Goal: Task Accomplishment & Management: Manage account settings

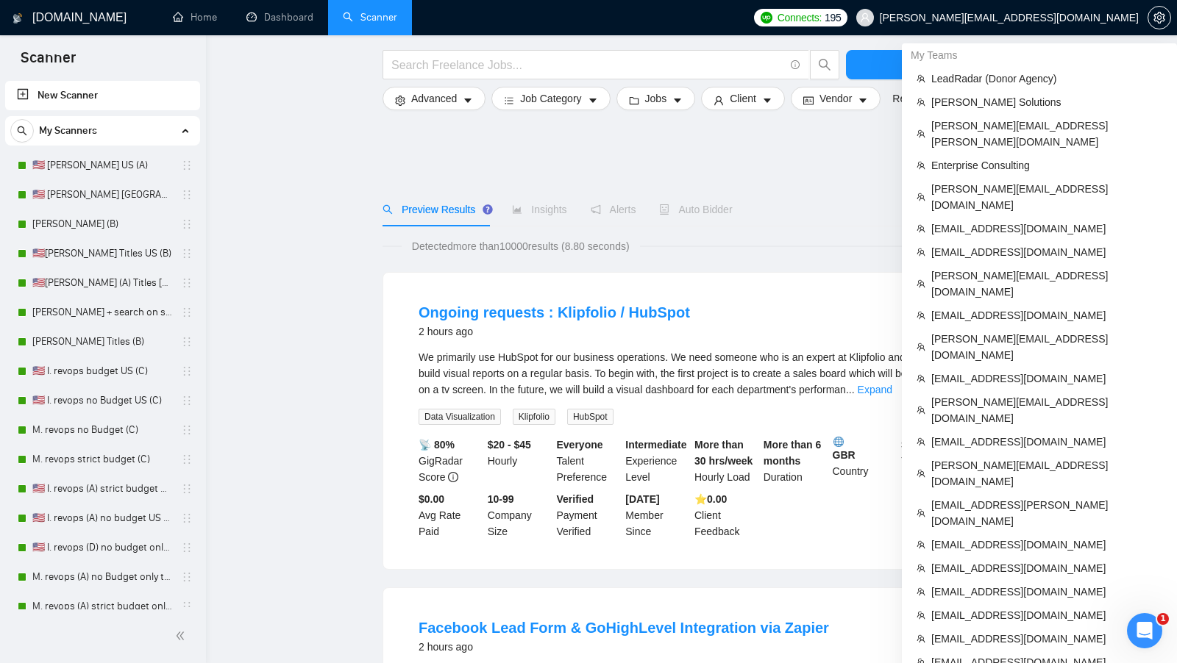
scroll to position [641, 0]
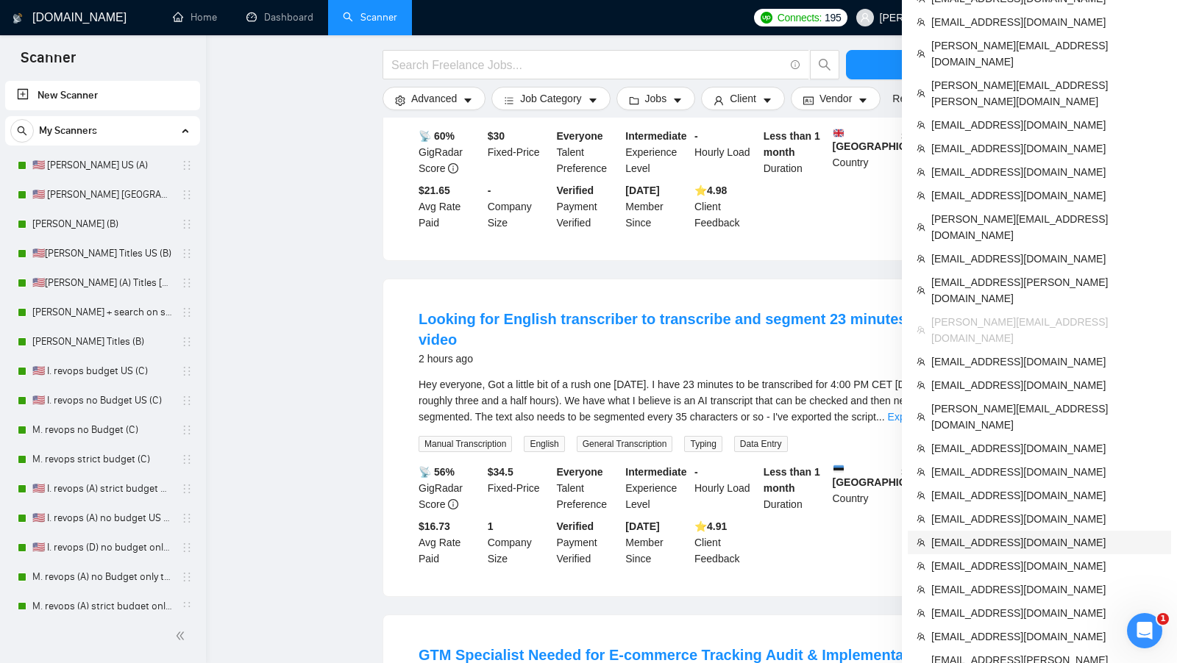
click at [1036, 535] on span "nikitadom96@gmail.com" at bounding box center [1046, 543] width 231 height 16
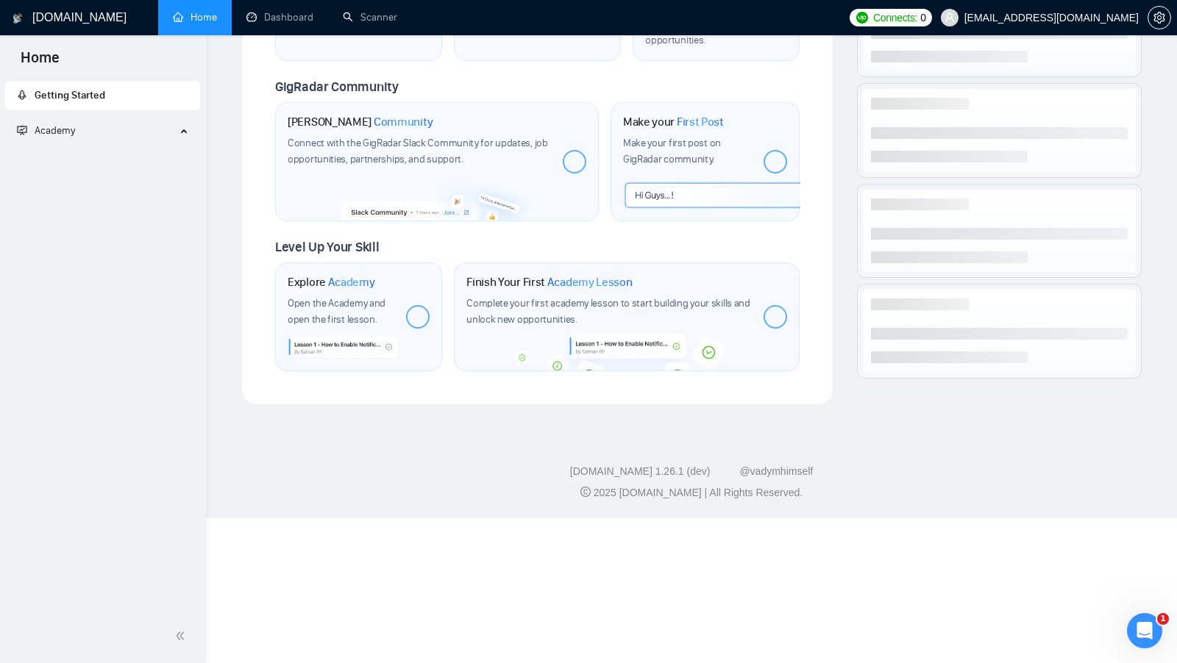
scroll to position [490, 0]
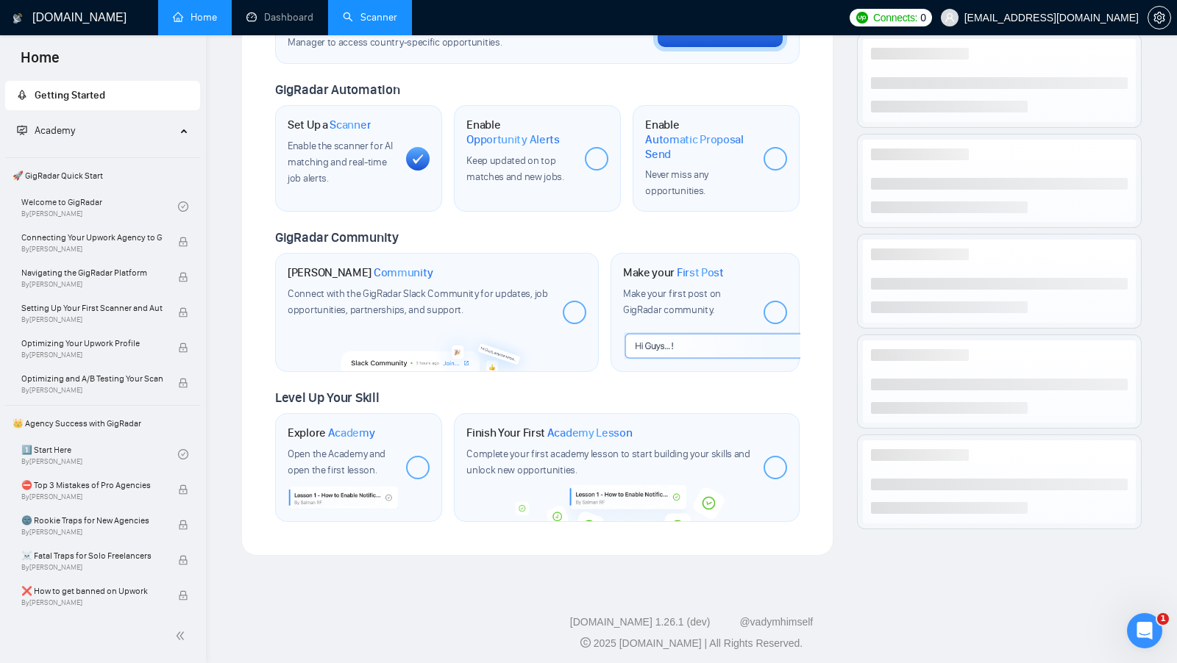
click at [375, 19] on link "Scanner" at bounding box center [370, 17] width 54 height 13
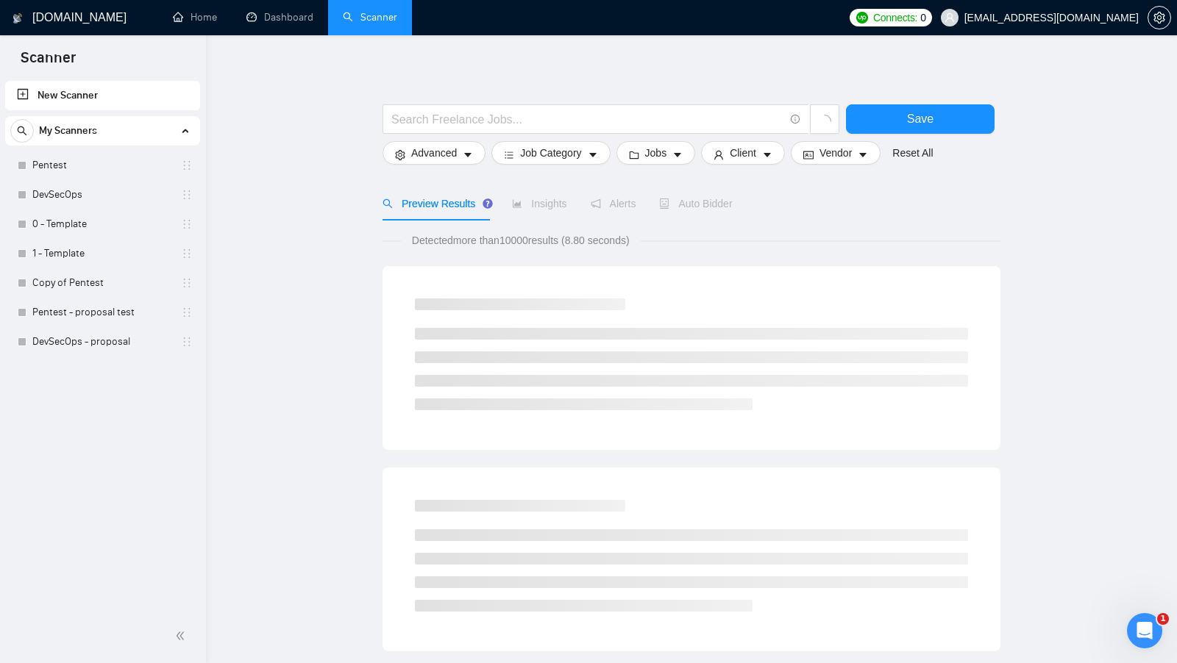
scroll to position [4, 0]
click at [279, 11] on link "Dashboard" at bounding box center [279, 17] width 67 height 13
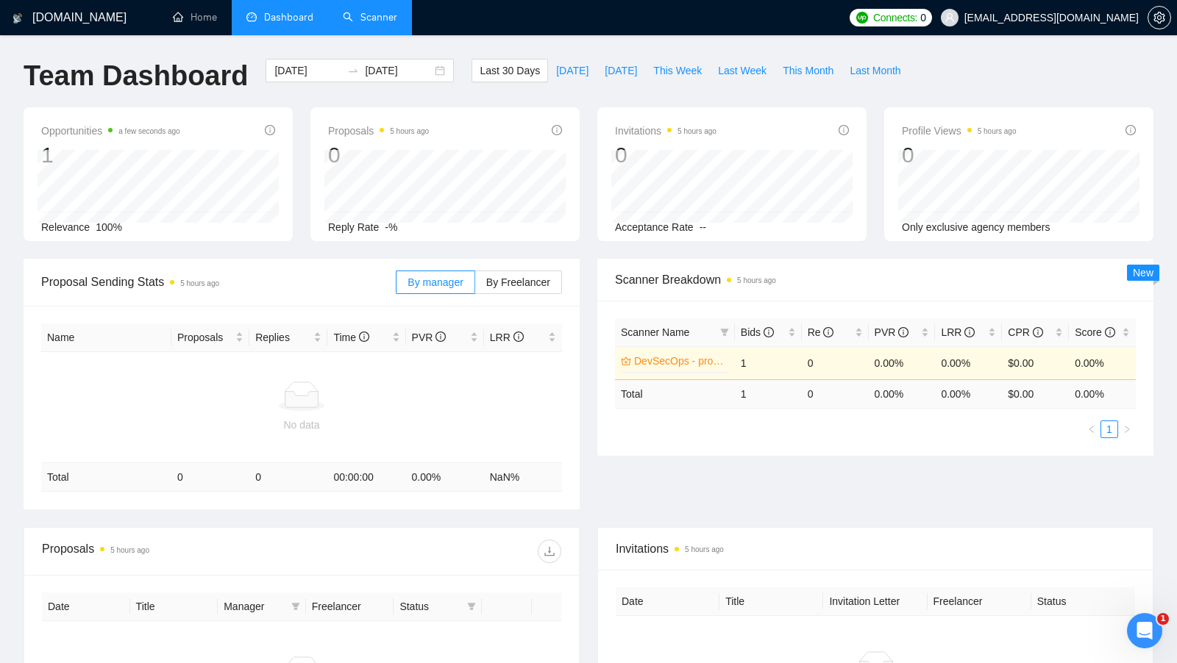
click at [380, 39] on div "GigRadar.io Home Dashboard Scanner Connects: 0 nikitadom96@gmail.com Team Dashb…" at bounding box center [588, 447] width 1177 height 894
click at [380, 35] on li "Scanner" at bounding box center [370, 17] width 84 height 35
click at [380, 22] on link "Scanner" at bounding box center [370, 17] width 54 height 13
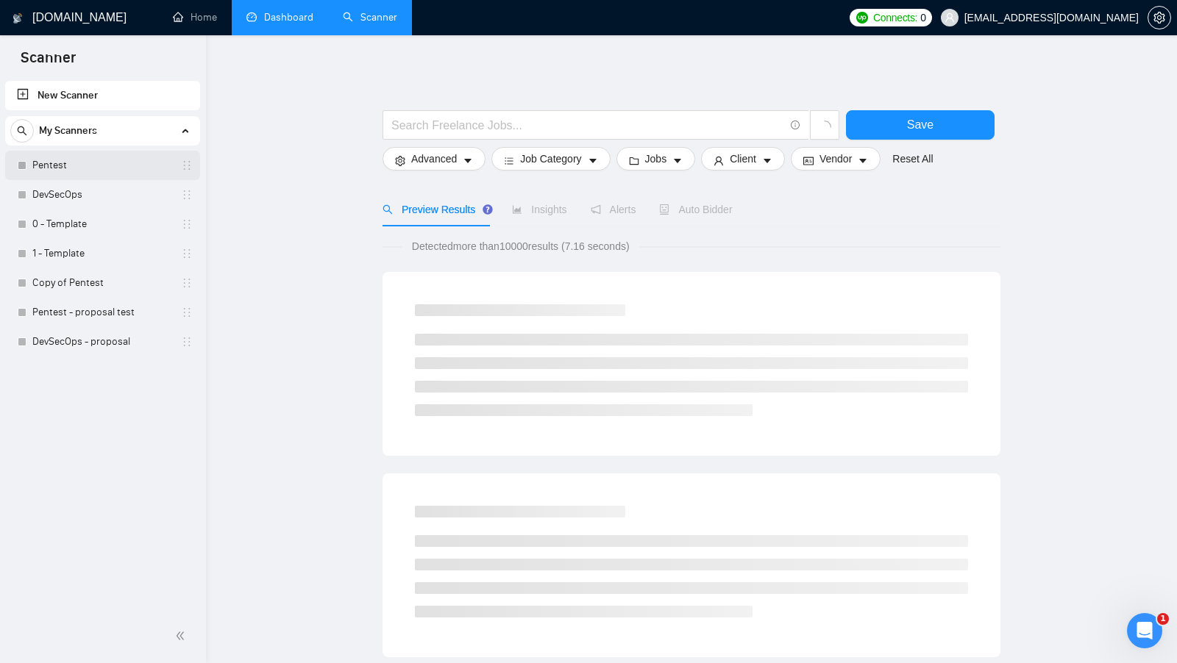
click at [127, 167] on link "Pentest" at bounding box center [102, 165] width 140 height 29
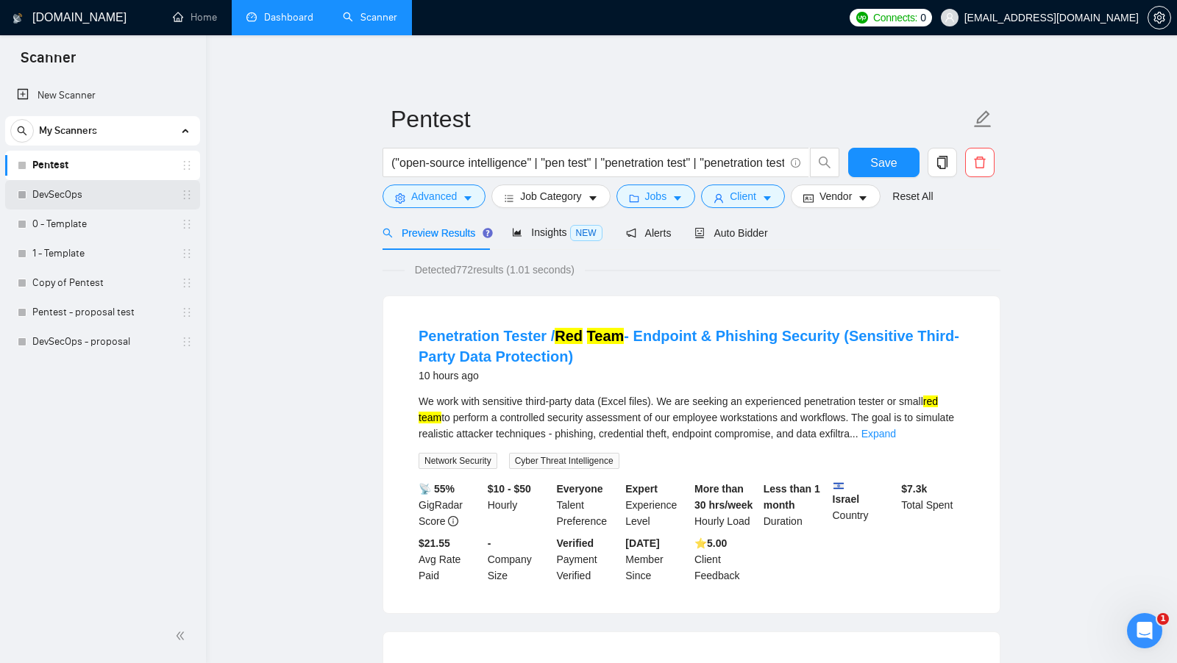
click at [127, 194] on link "DevSecOps" at bounding box center [102, 194] width 140 height 29
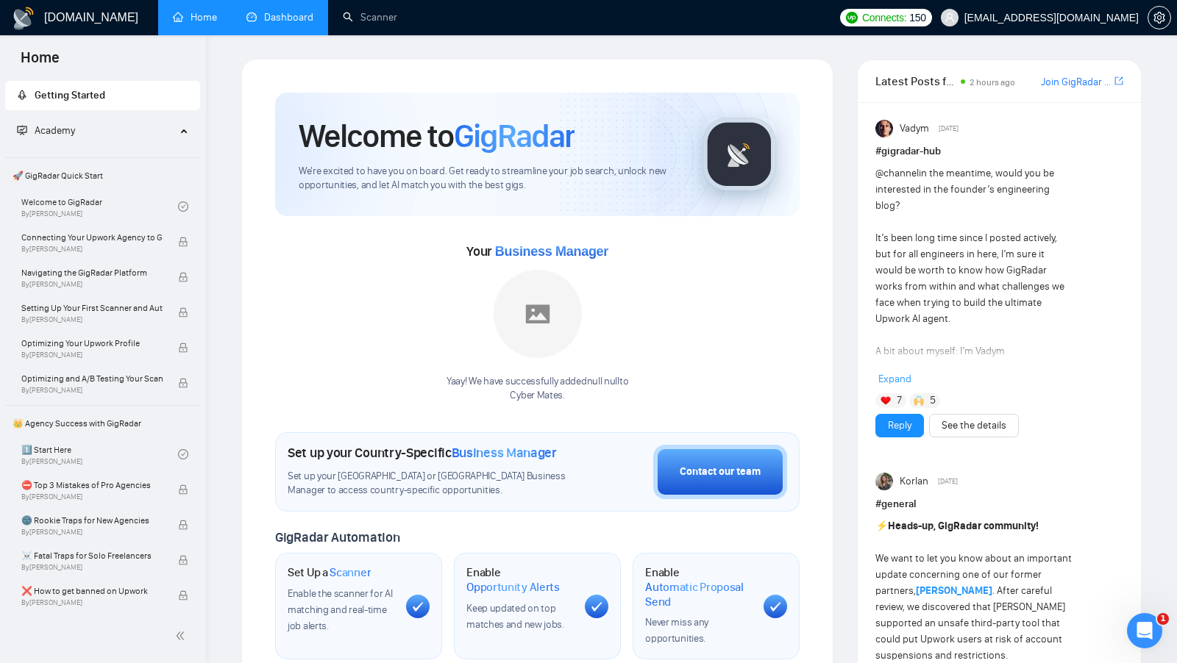
click at [287, 24] on link "Dashboard" at bounding box center [279, 17] width 67 height 13
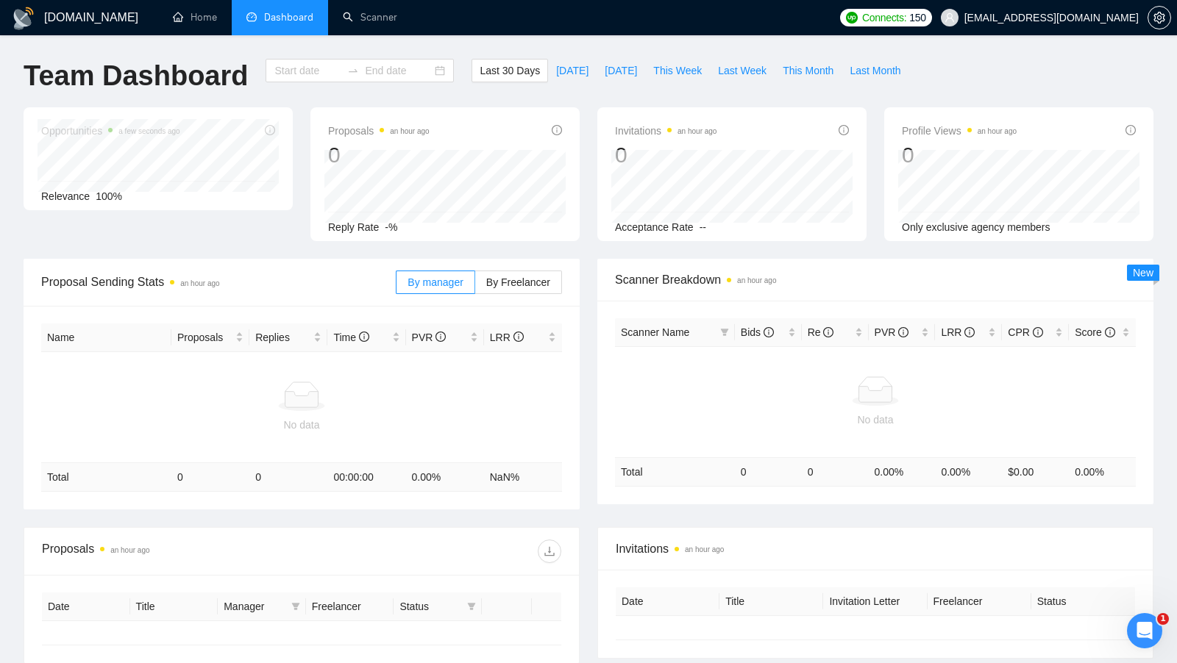
type input "2025-09-08"
type input "2025-10-08"
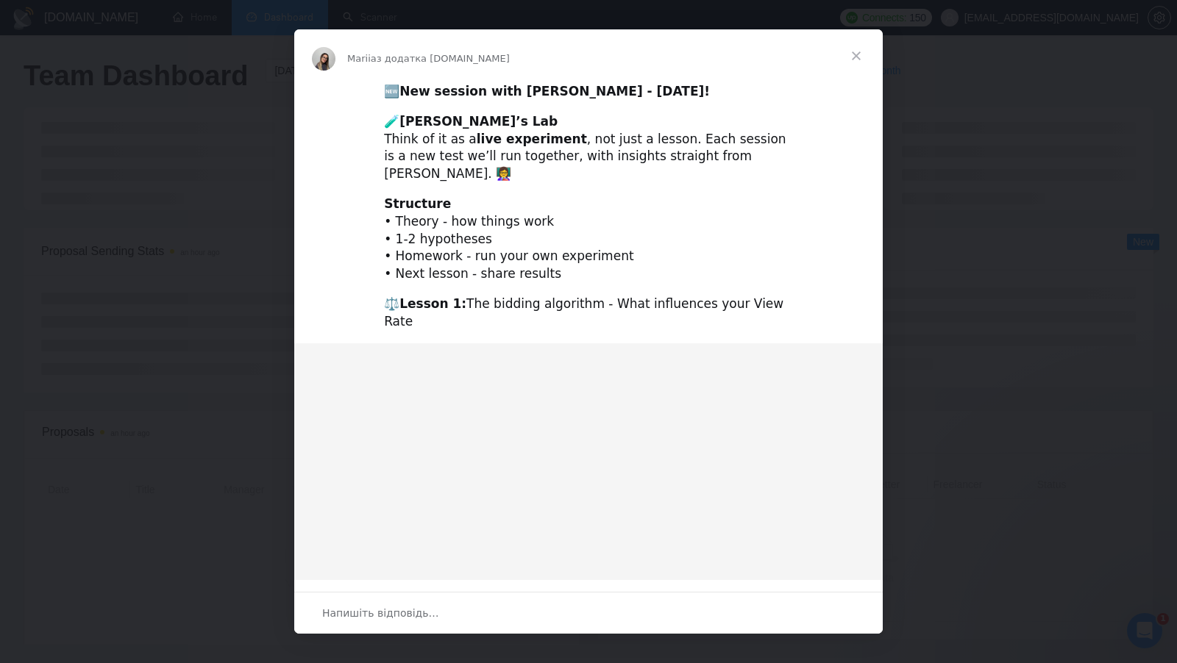
click at [862, 51] on span "Закрити" at bounding box center [856, 55] width 53 height 53
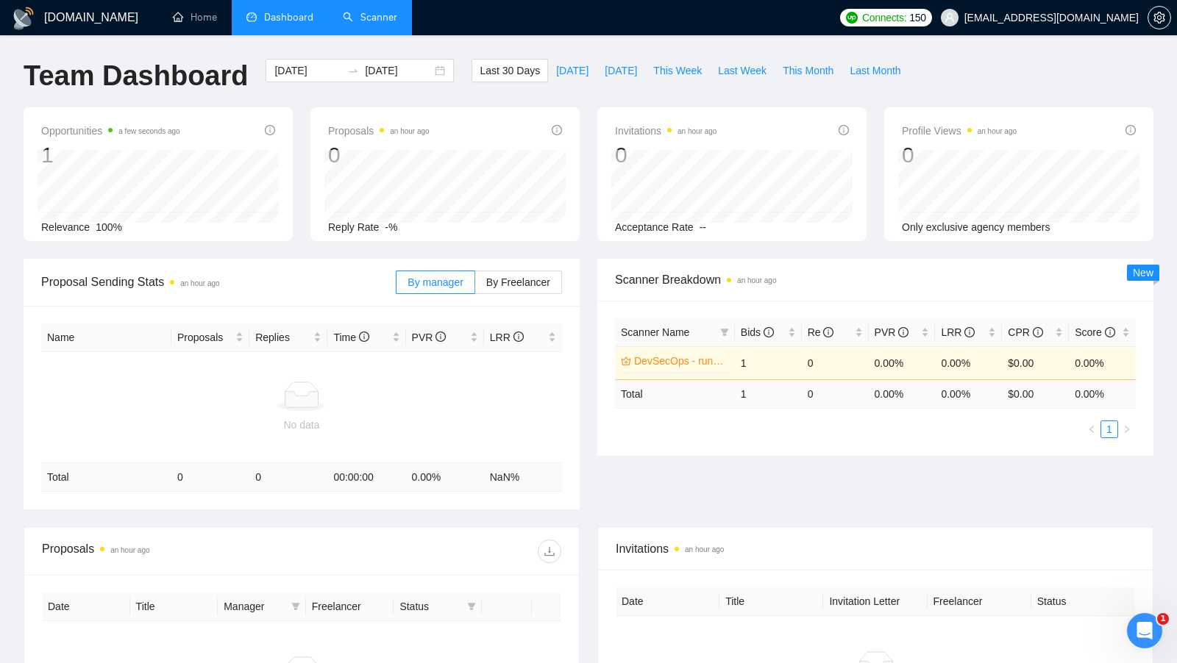
click at [383, 24] on link "Scanner" at bounding box center [370, 17] width 54 height 13
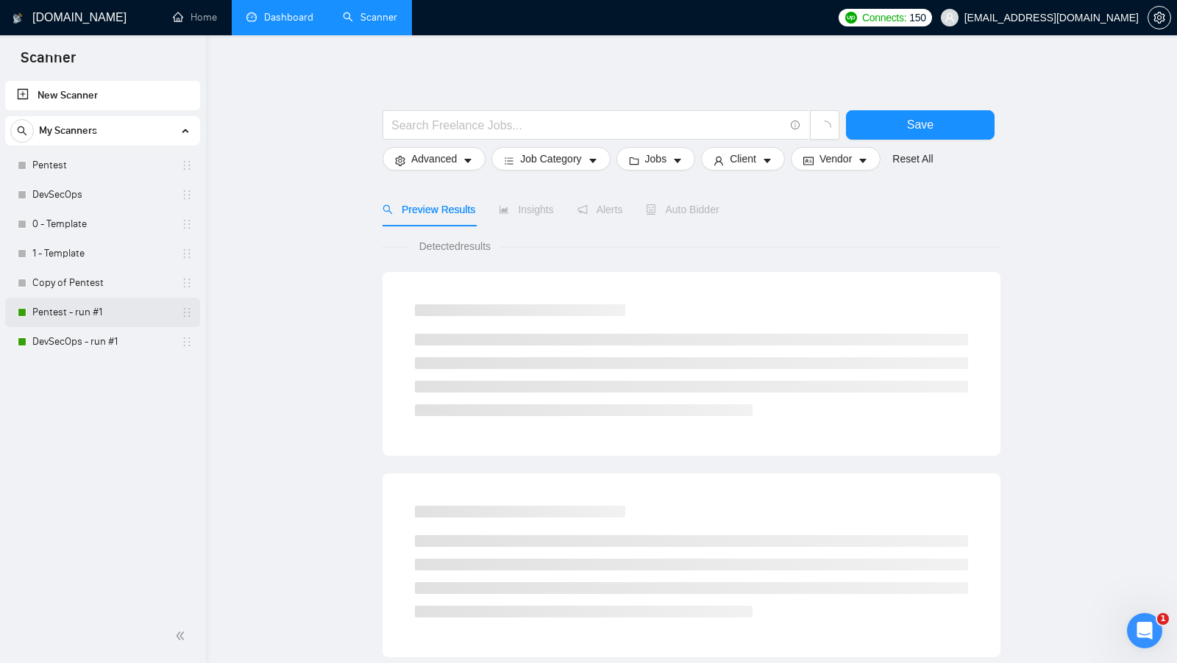
click at [107, 313] on link "Pentest - run #1" at bounding box center [102, 312] width 140 height 29
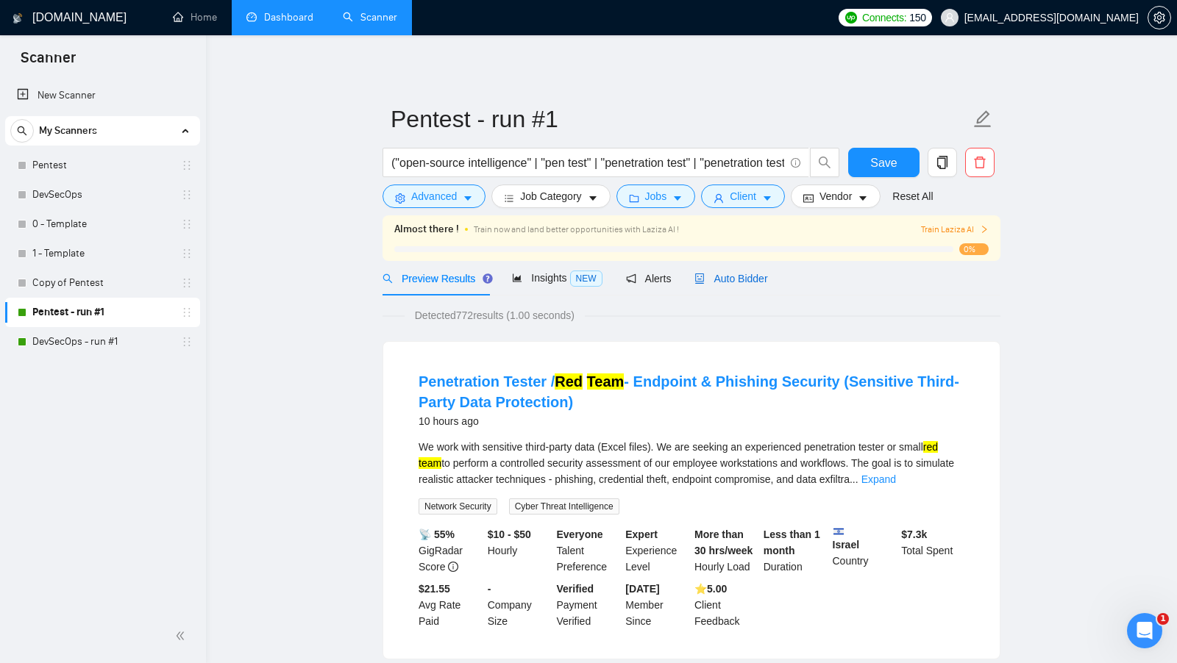
click at [712, 284] on div "Auto Bidder" at bounding box center [730, 279] width 73 height 16
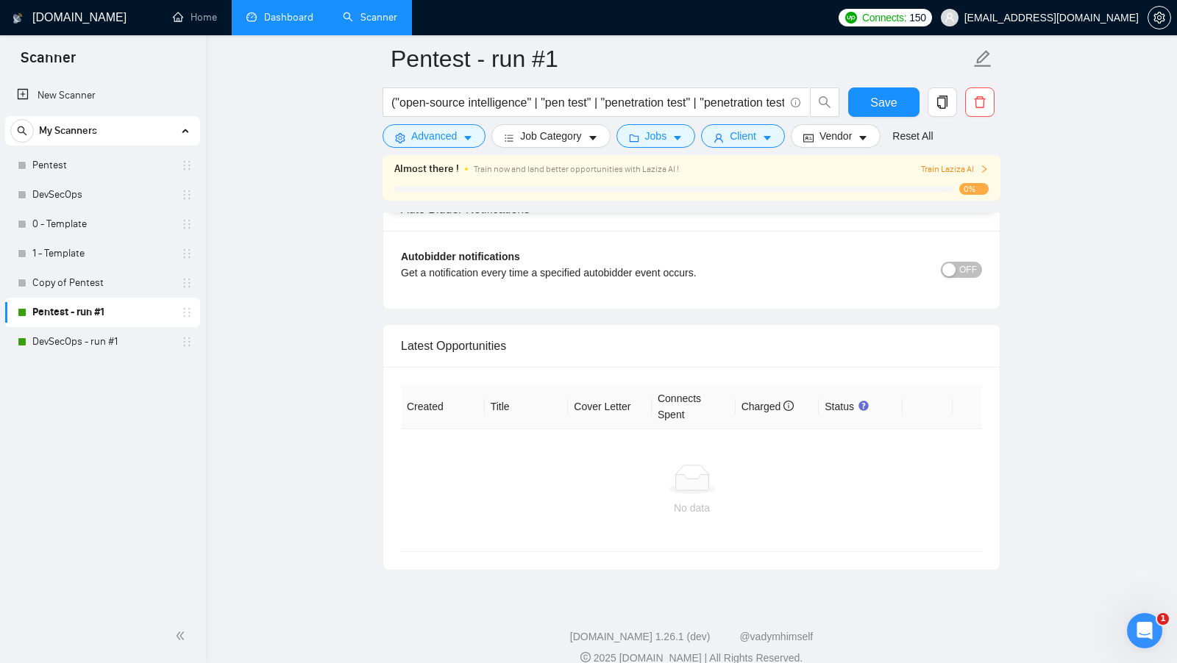
scroll to position [3473, 0]
click at [68, 344] on link "DevSecOps - run #1" at bounding box center [102, 341] width 140 height 29
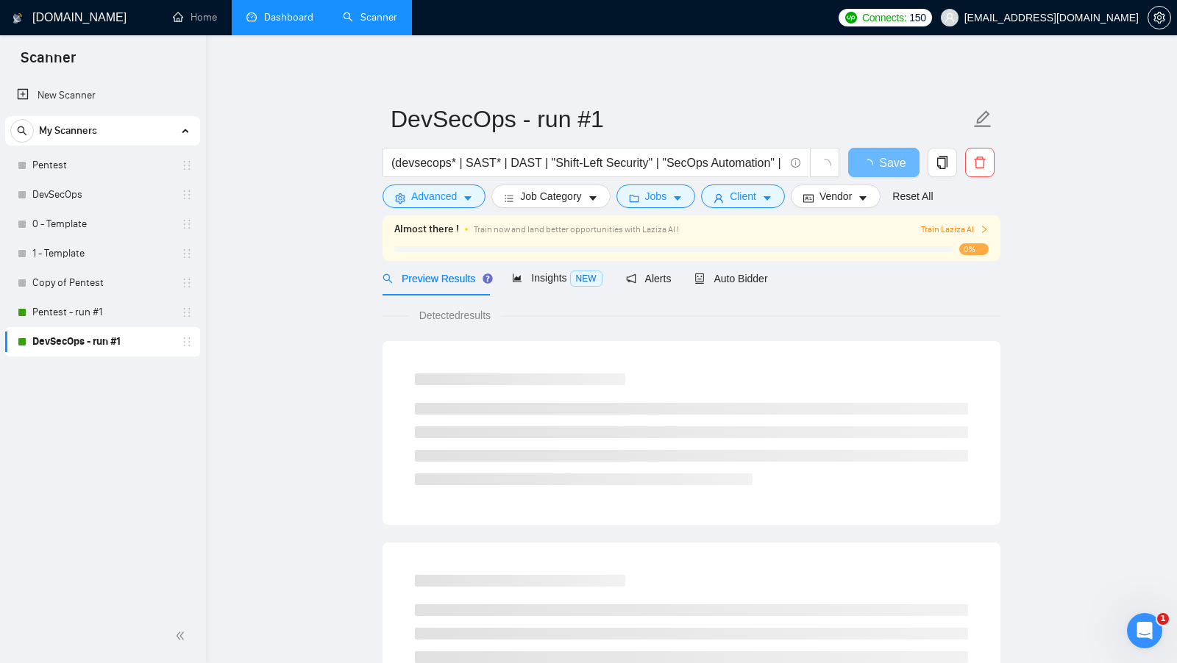
click at [767, 292] on div "Auto Bidder" at bounding box center [730, 278] width 73 height 35
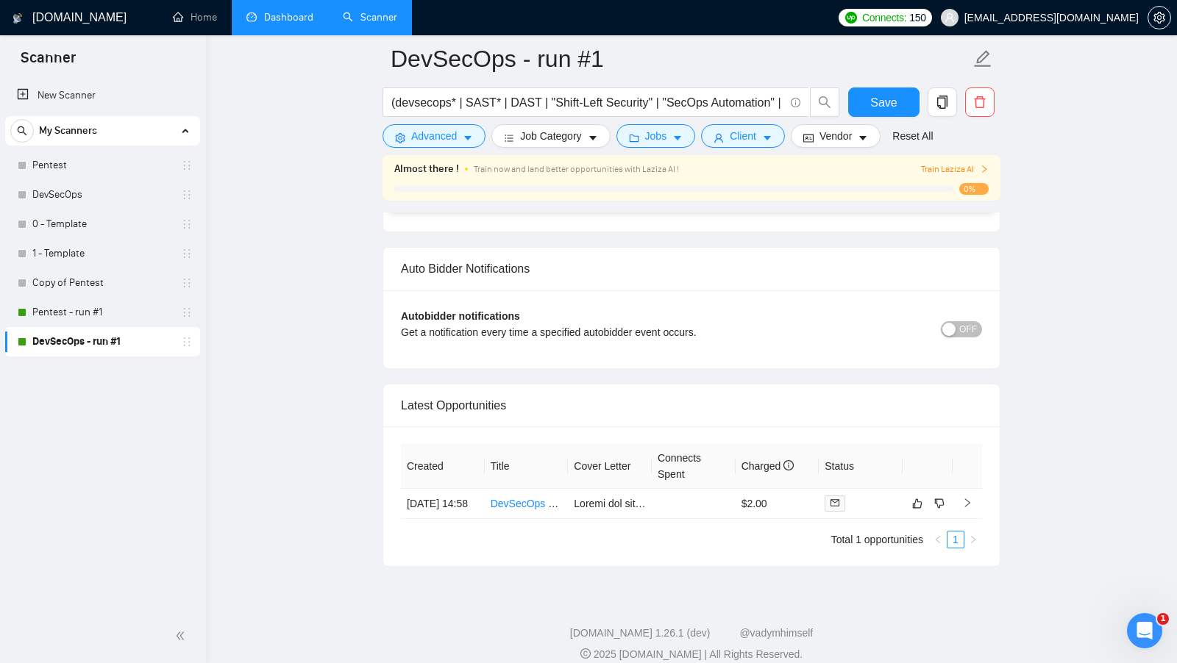
scroll to position [3476, 0]
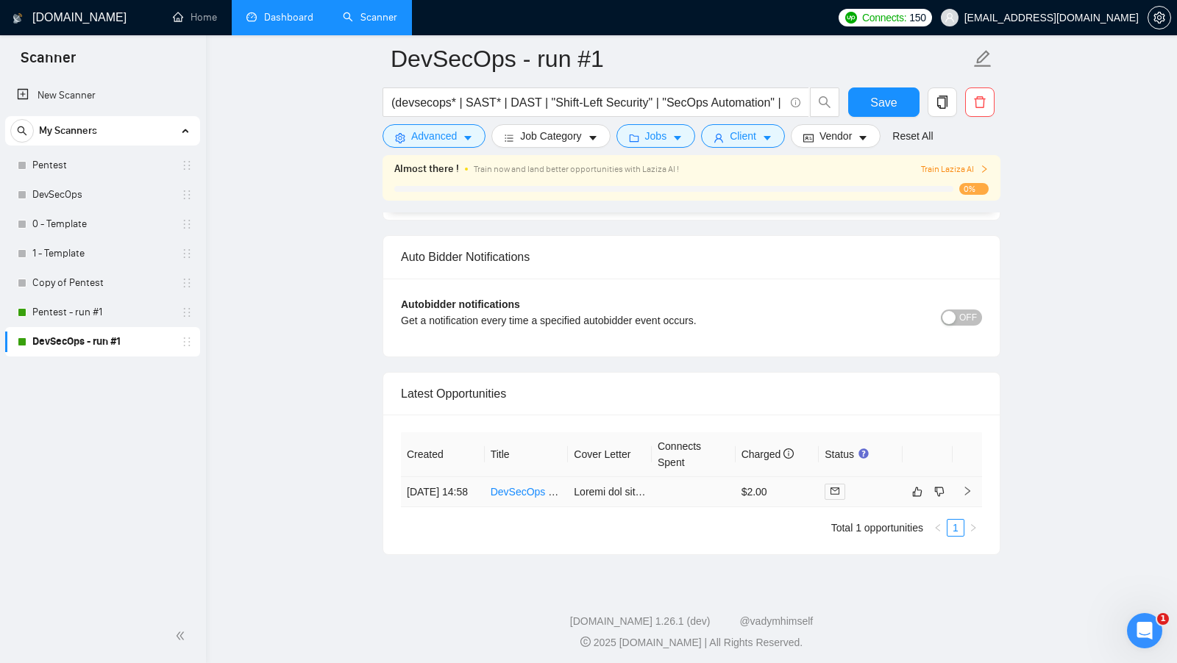
click at [872, 477] on td at bounding box center [861, 492] width 84 height 30
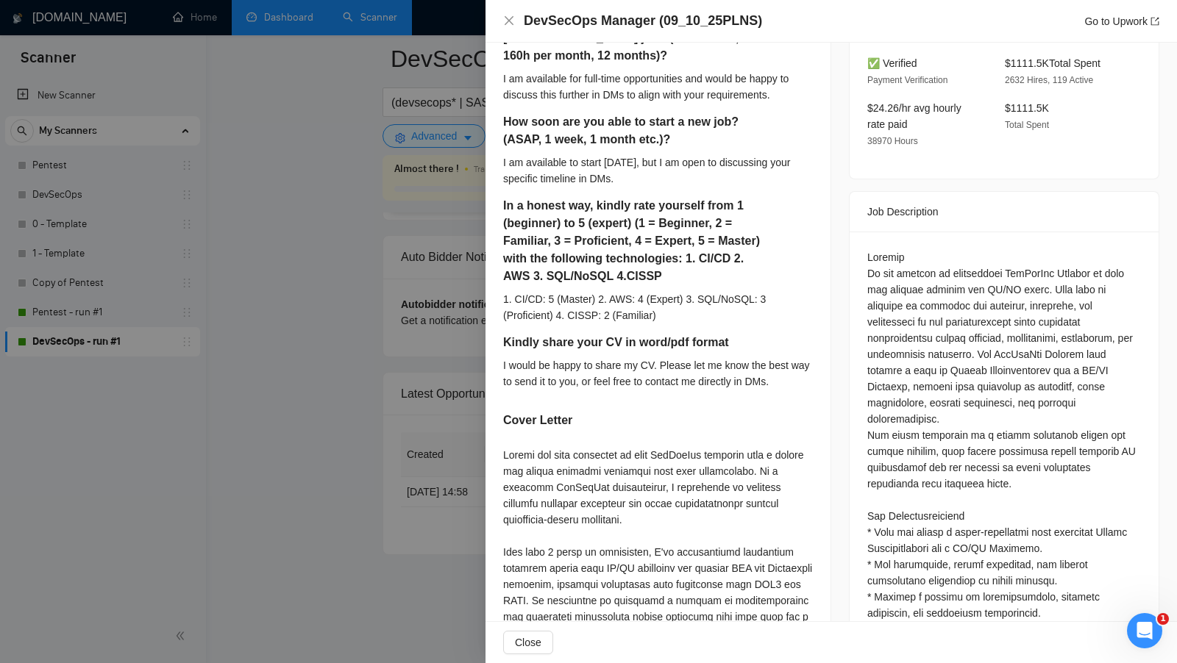
scroll to position [690, 0]
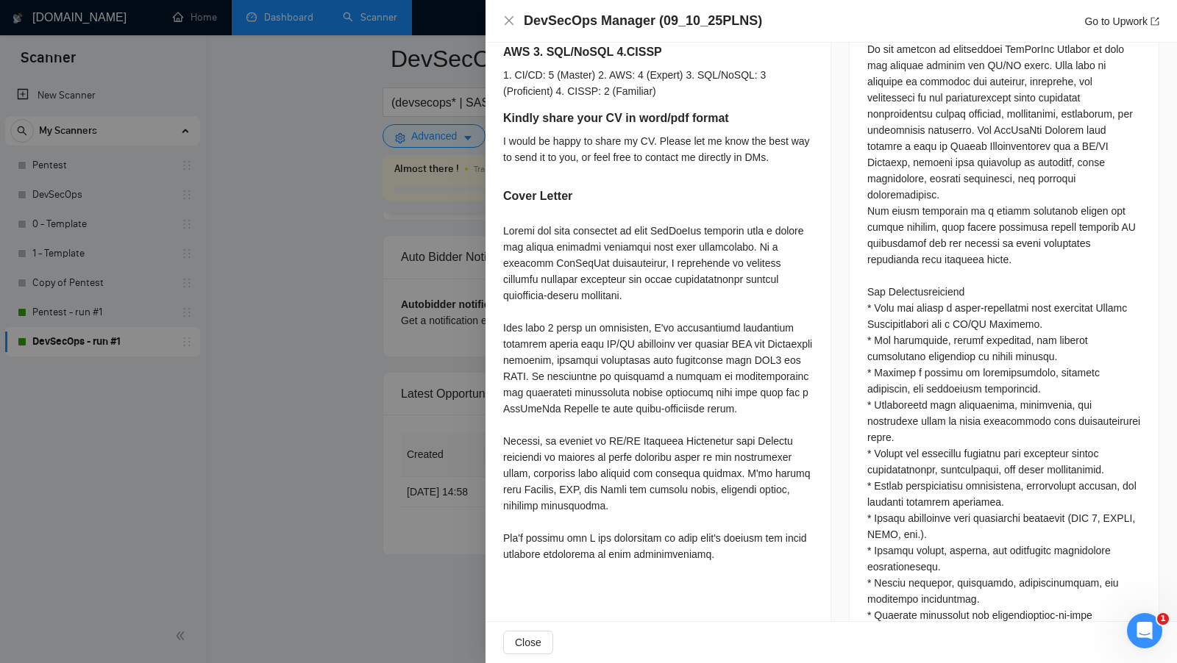
click at [426, 500] on div at bounding box center [588, 331] width 1177 height 663
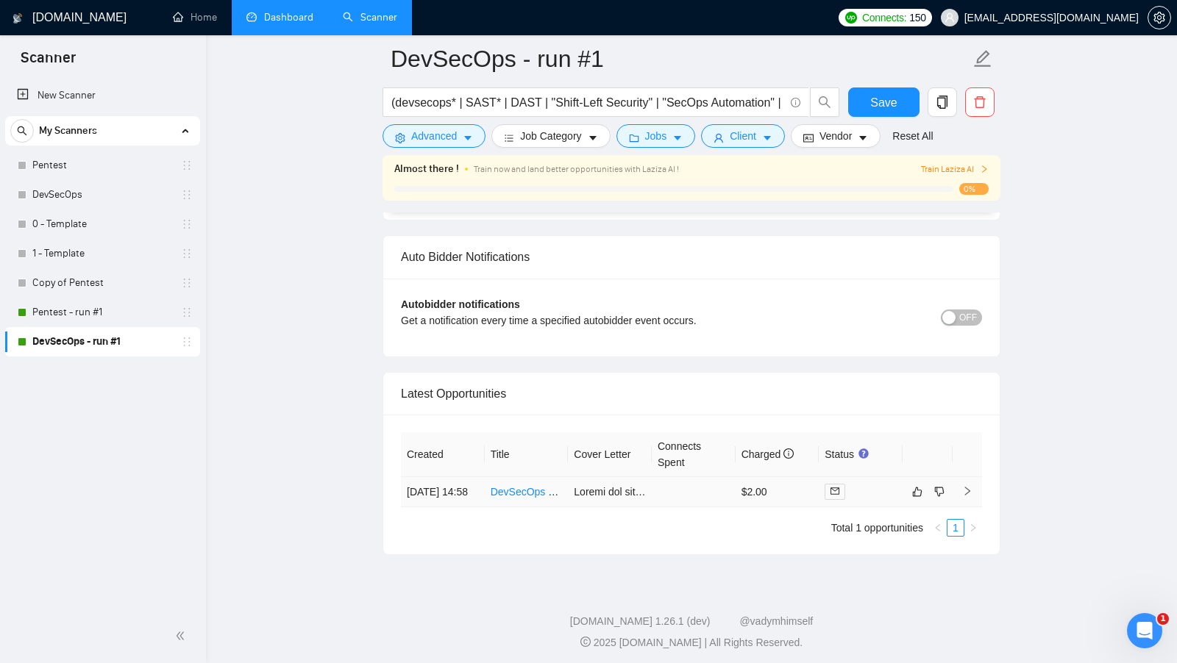
click at [861, 488] on td at bounding box center [861, 492] width 84 height 30
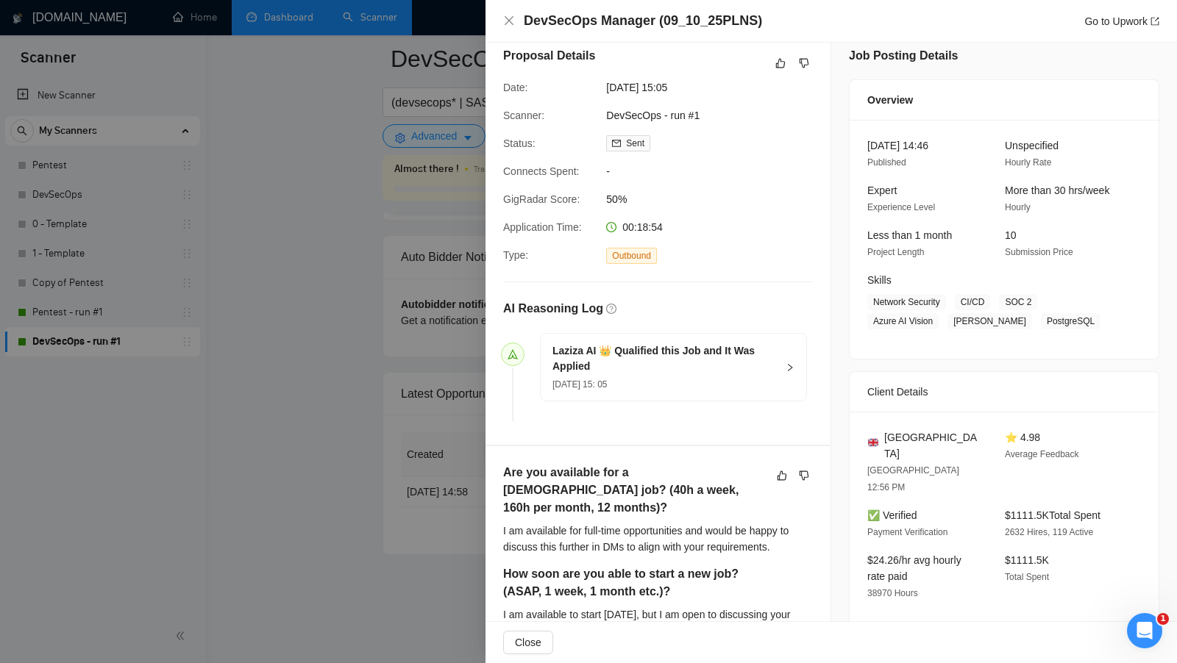
scroll to position [11, 0]
click at [453, 438] on div at bounding box center [588, 331] width 1177 height 663
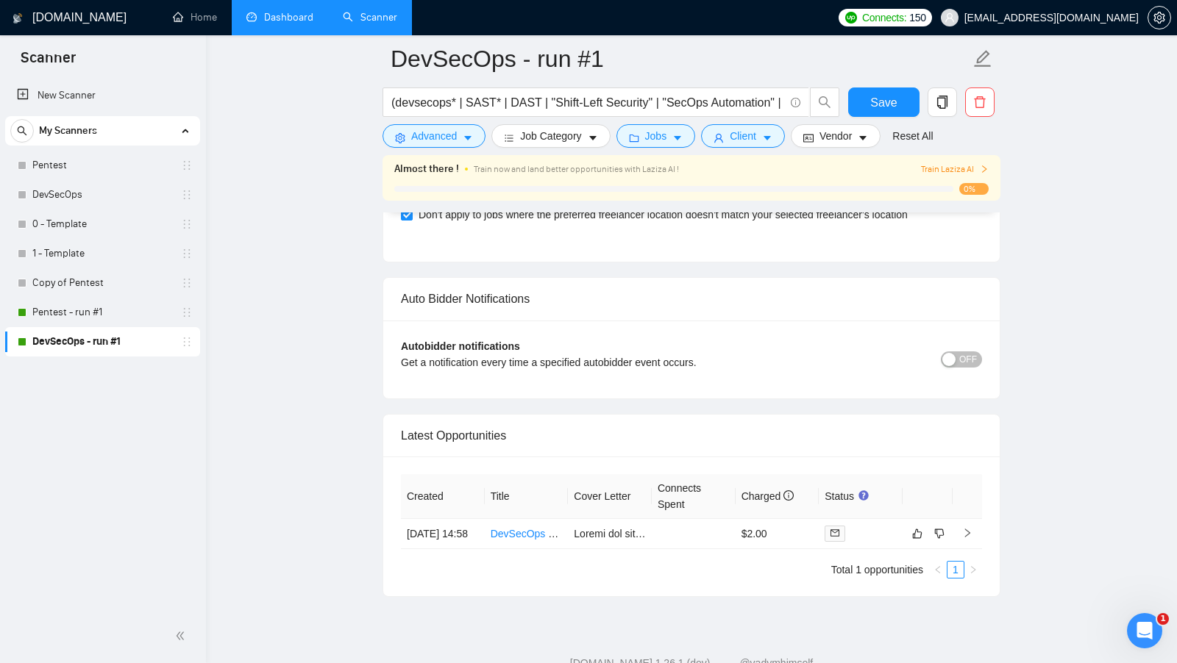
scroll to position [3476, 0]
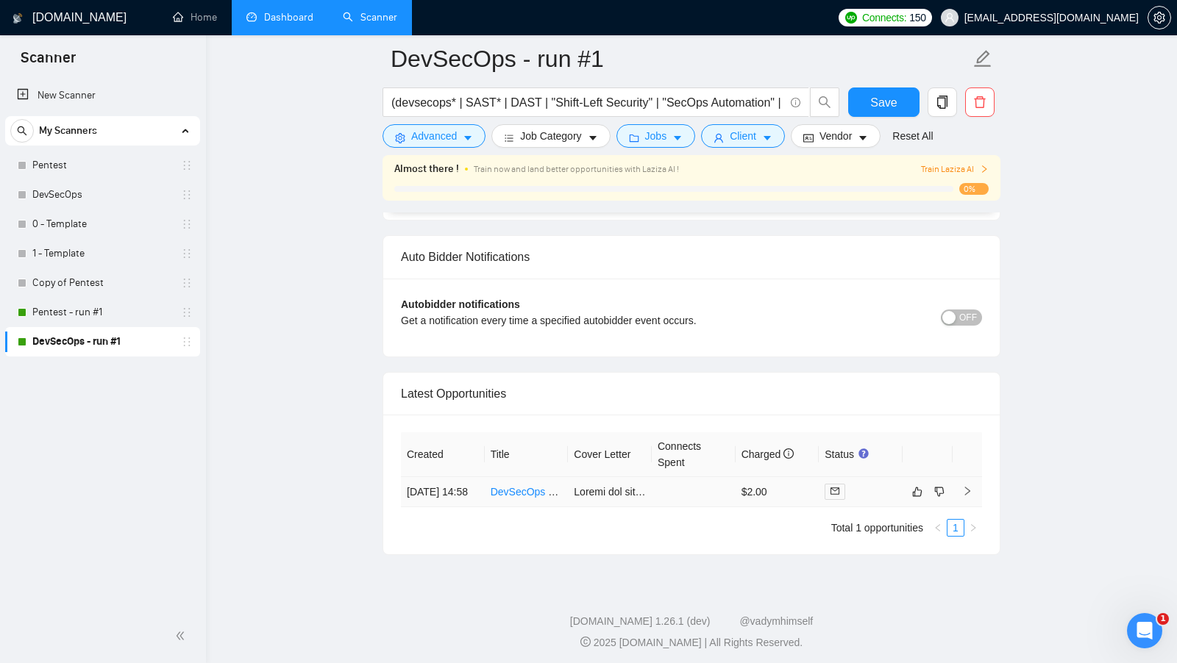
click at [666, 477] on td at bounding box center [694, 492] width 84 height 30
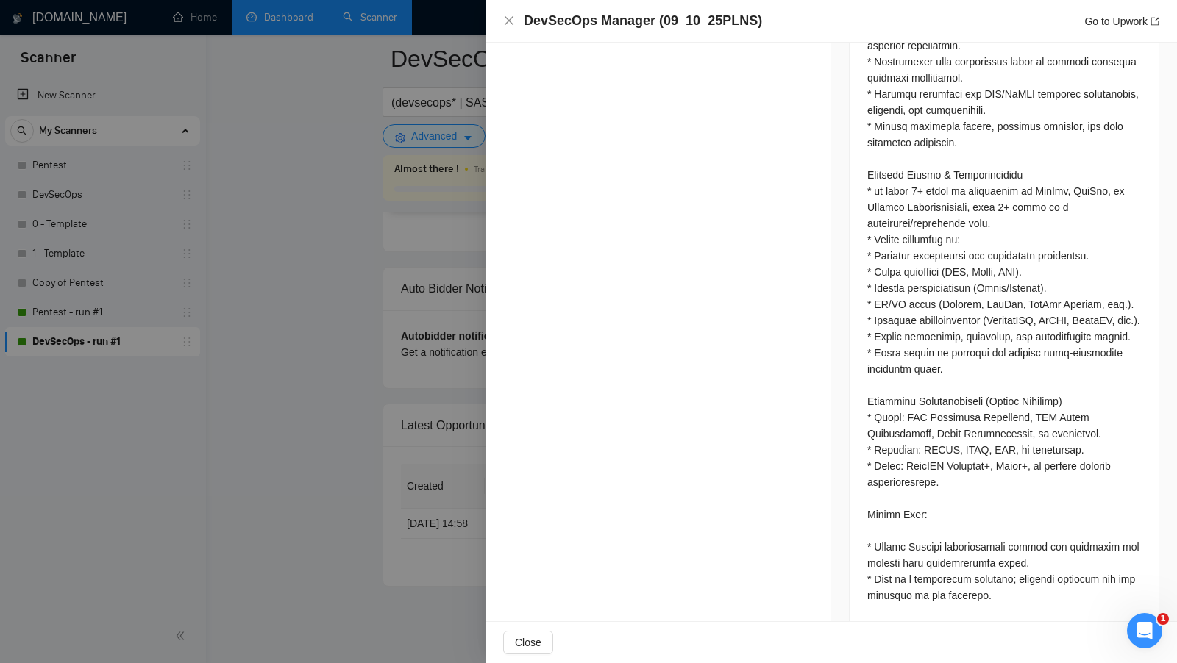
scroll to position [1369, 0]
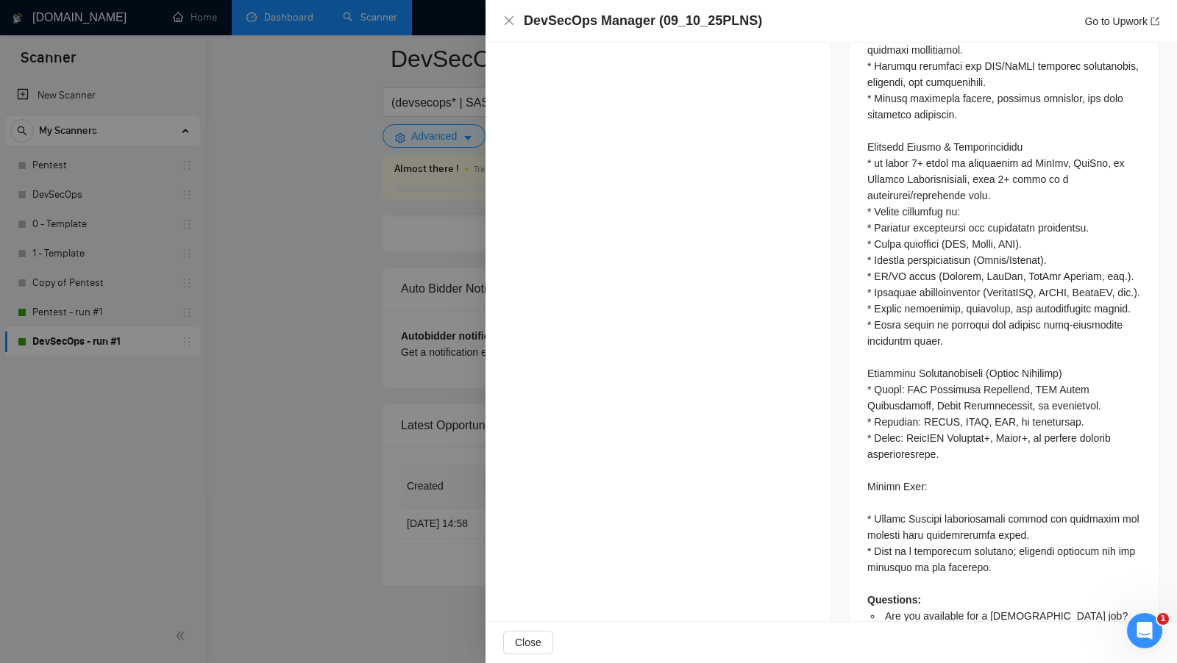
click at [408, 508] on div at bounding box center [588, 331] width 1177 height 663
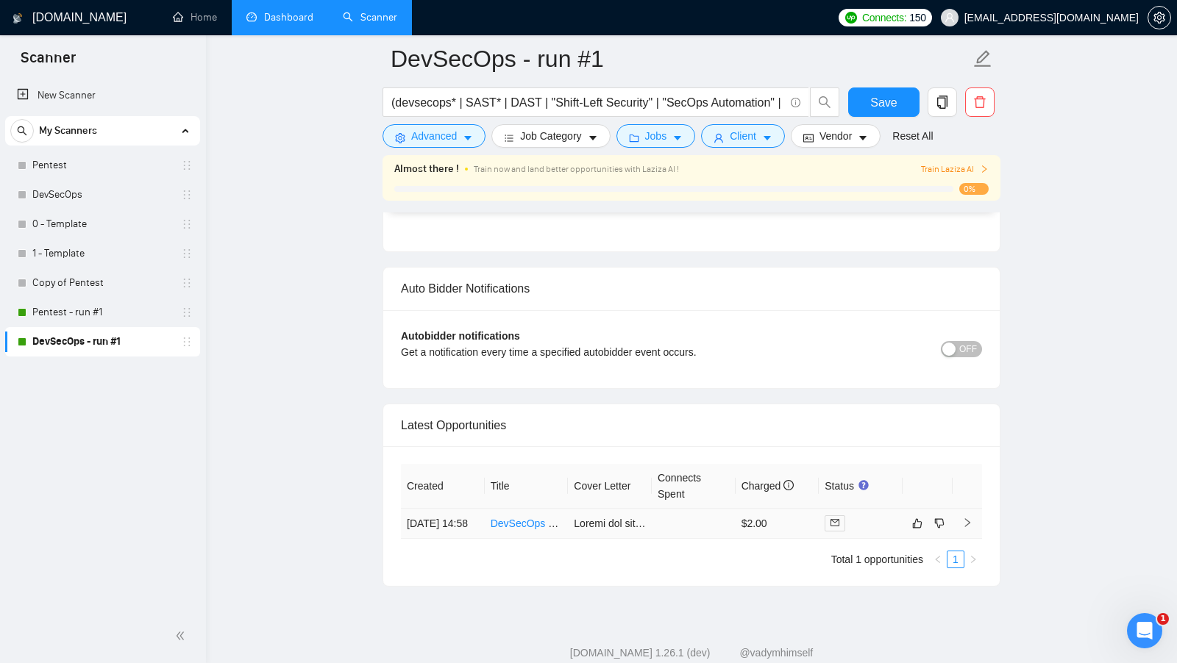
click at [865, 516] on div at bounding box center [861, 524] width 72 height 16
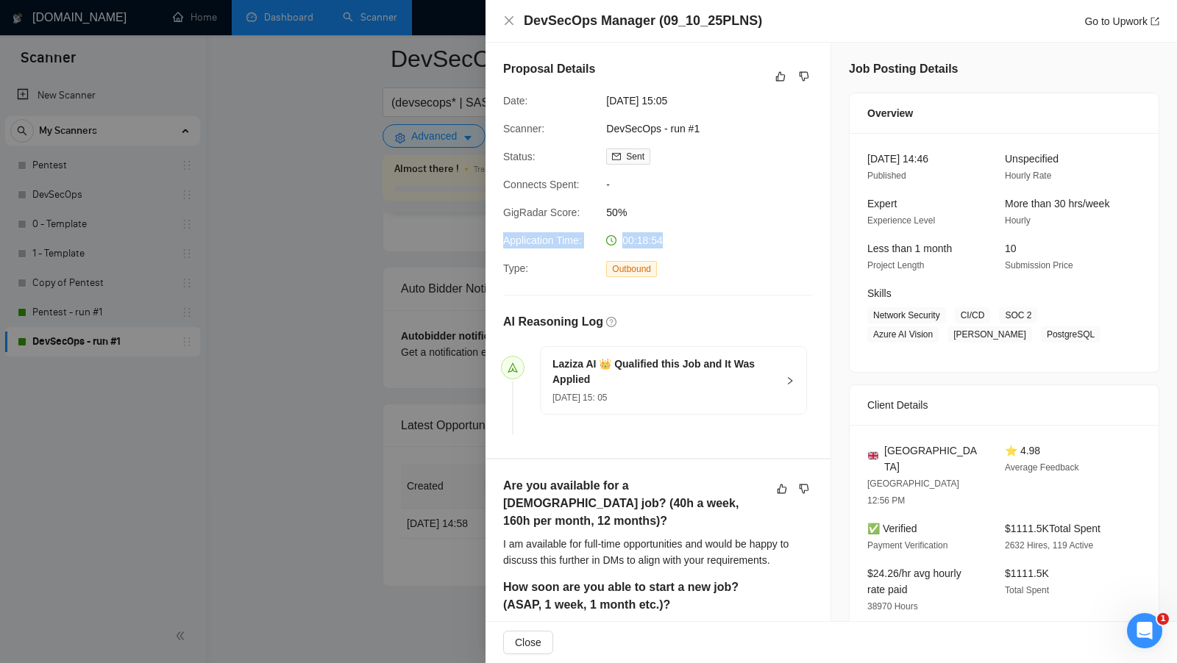
copy div "Application Time: 00:18:54"
drag, startPoint x: 675, startPoint y: 239, endPoint x: 498, endPoint y: 243, distance: 177.3
click at [498, 243] on div "Application Time: 00:18:54" at bounding box center [652, 240] width 310 height 16
click at [399, 125] on div at bounding box center [588, 331] width 1177 height 663
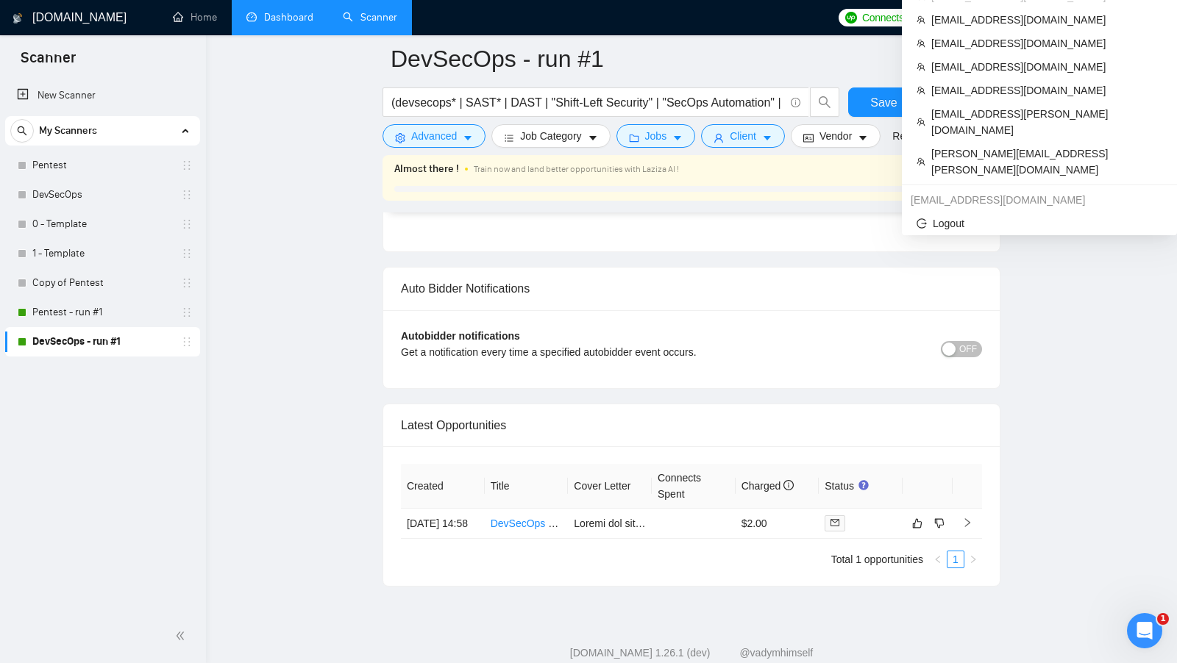
scroll to position [2756, 0]
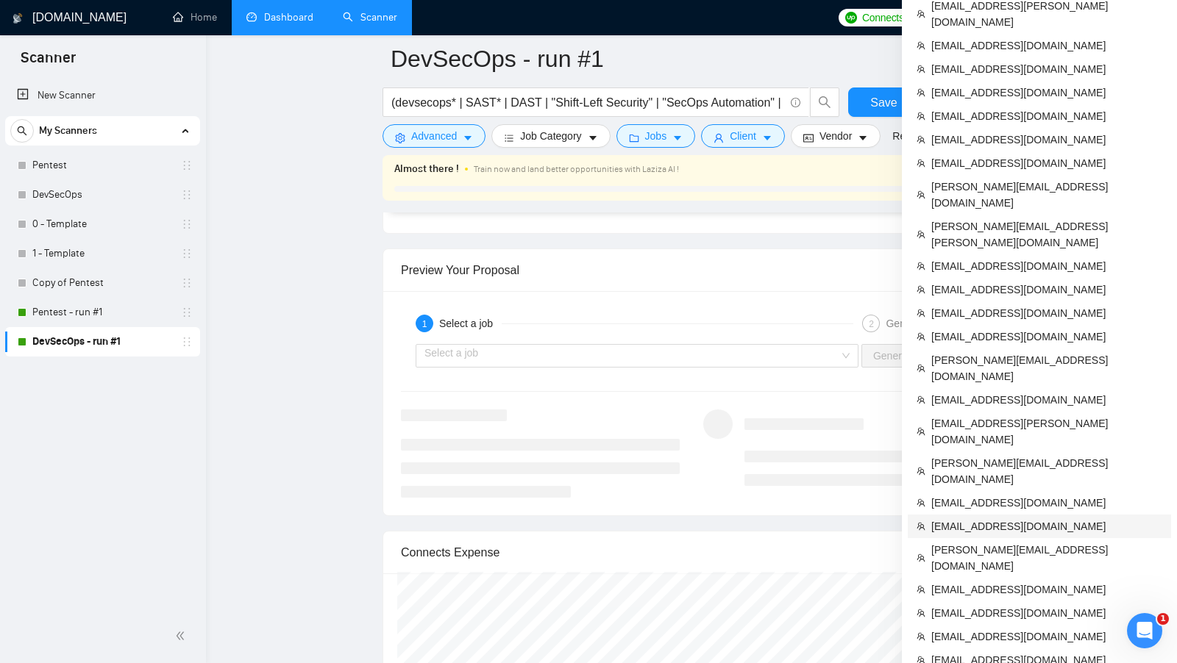
click at [1005, 519] on span "ratechagency@gmail.com" at bounding box center [1046, 527] width 231 height 16
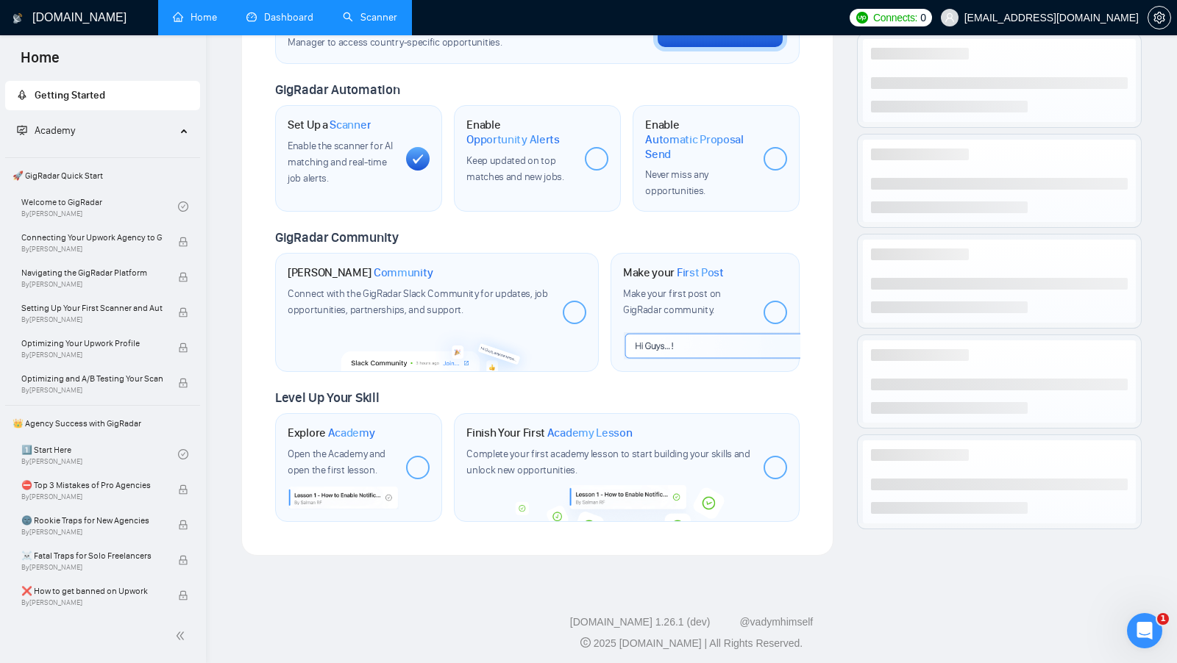
click at [302, 24] on link "Dashboard" at bounding box center [279, 17] width 67 height 13
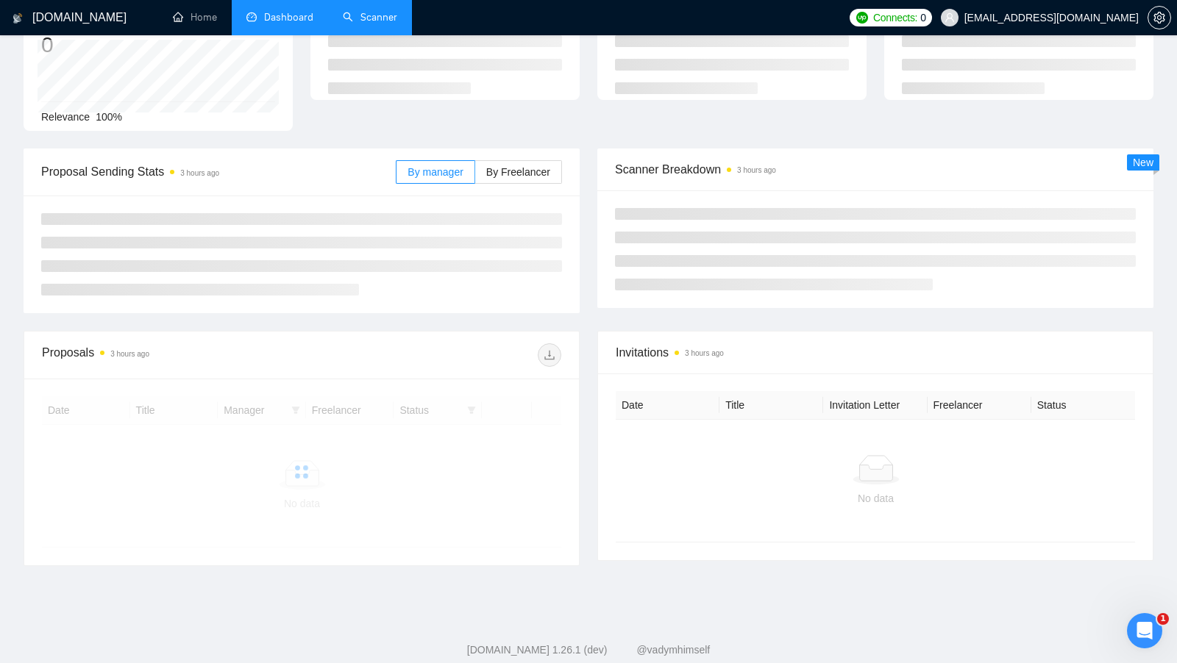
scroll to position [127, 0]
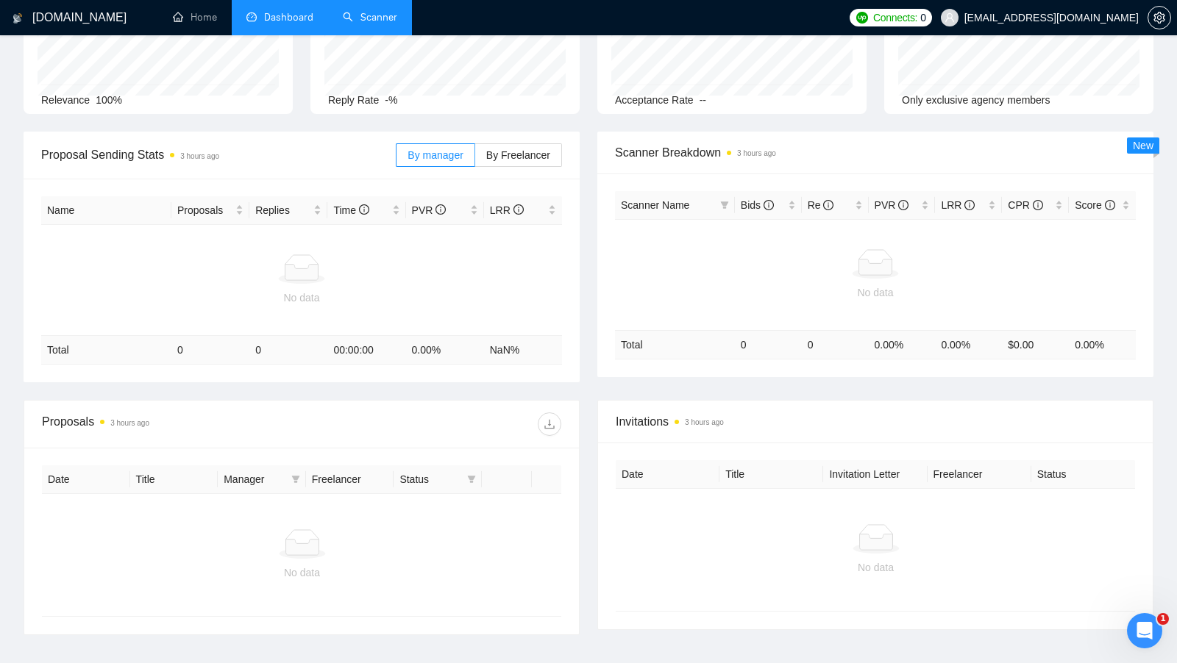
click at [366, 21] on link "Scanner" at bounding box center [370, 17] width 54 height 13
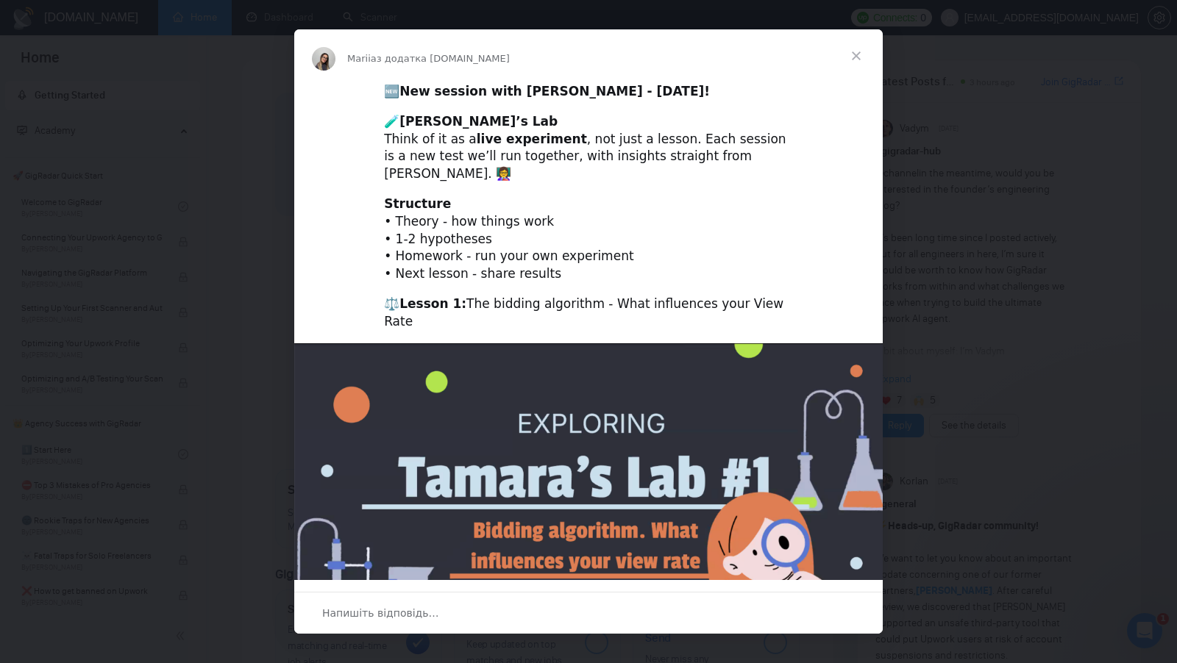
click at [857, 74] on span "Закрити" at bounding box center [856, 55] width 53 height 53
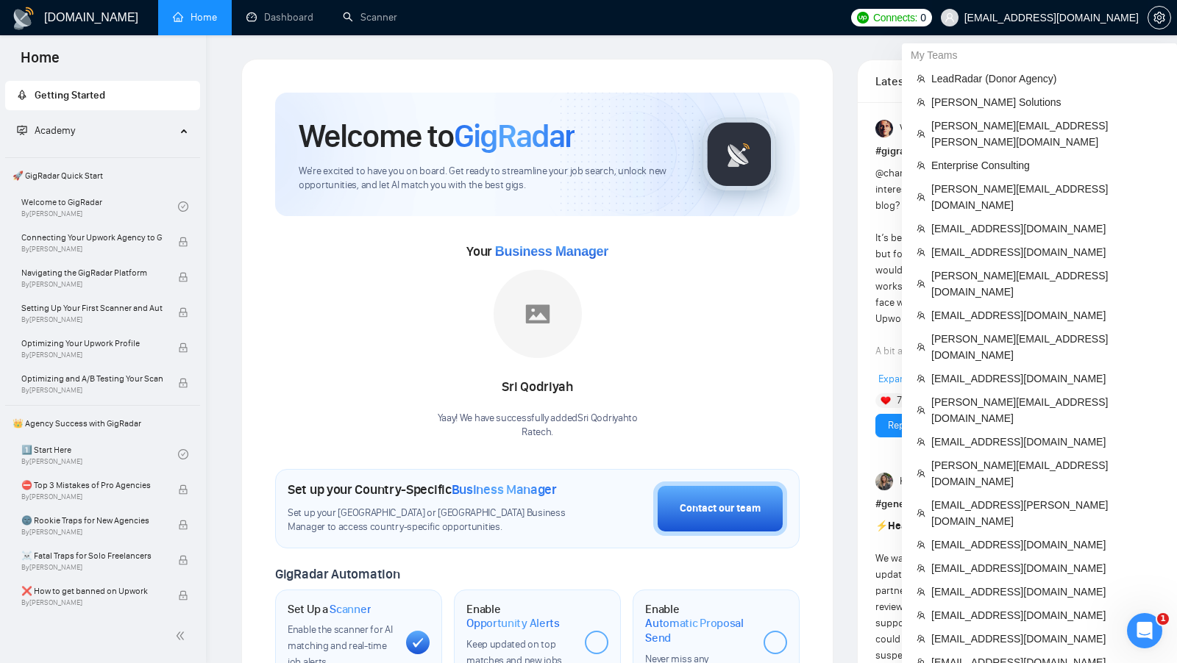
scroll to position [570, 0]
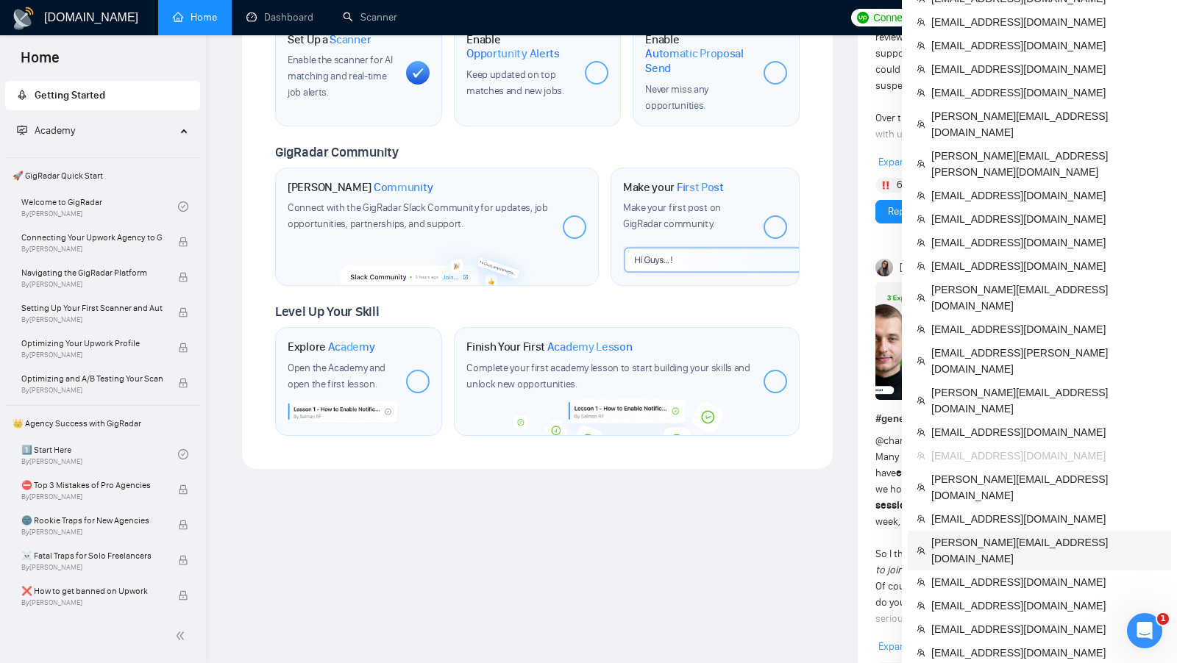
click at [1030, 535] on span "umang@redefinesolutions.com" at bounding box center [1046, 551] width 231 height 32
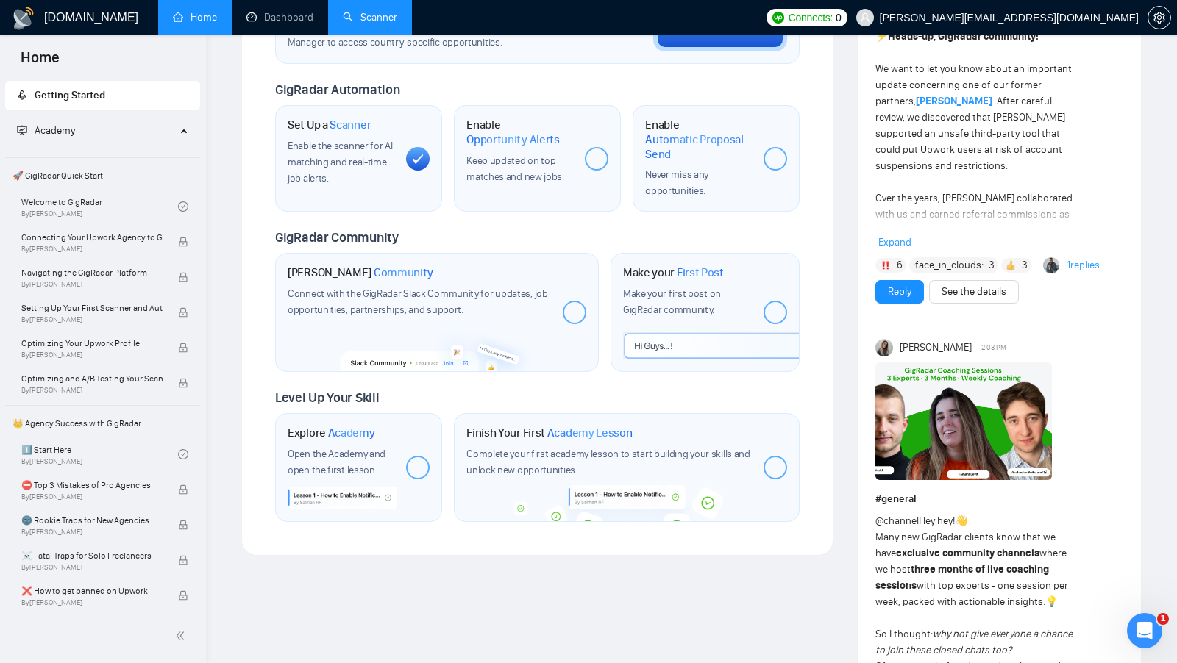
scroll to position [570, 0]
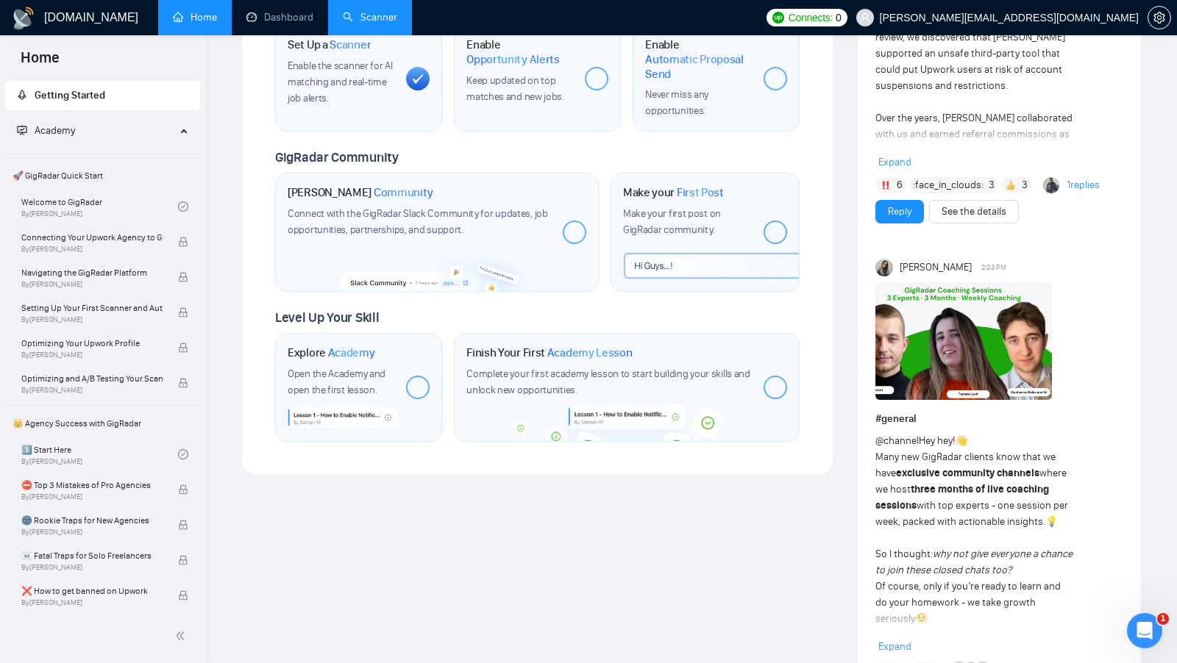
click at [343, 24] on link "Scanner" at bounding box center [370, 17] width 54 height 13
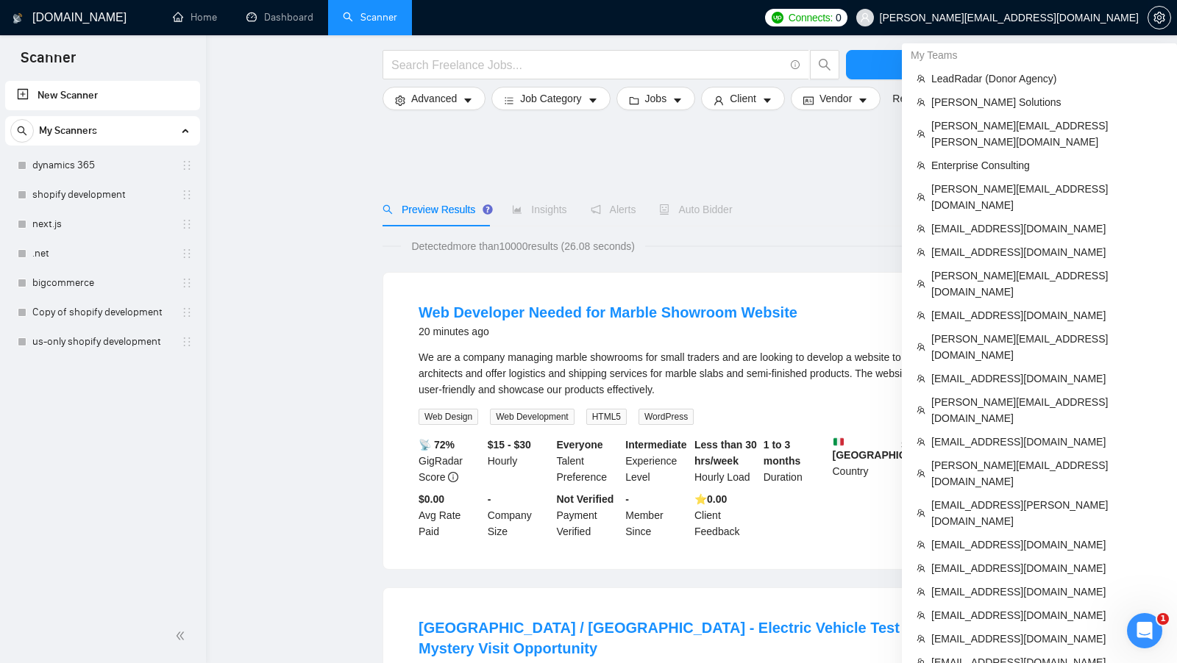
scroll to position [758, 0]
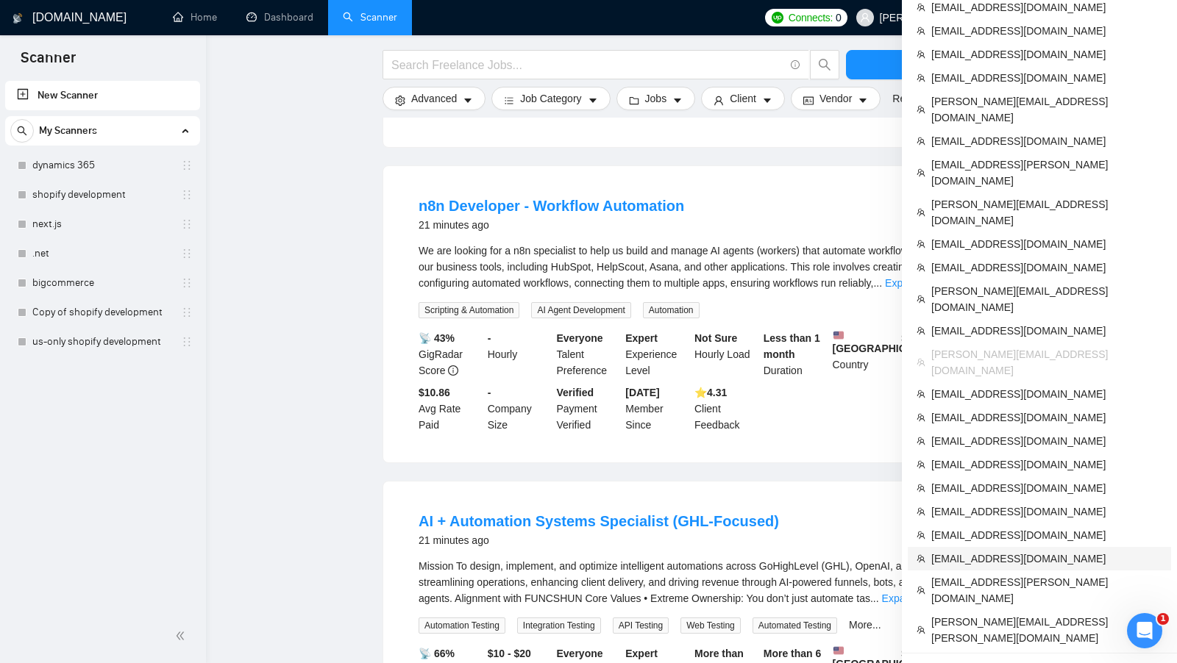
click at [978, 551] on span "[EMAIL_ADDRESS][DOMAIN_NAME]" at bounding box center [1046, 559] width 231 height 16
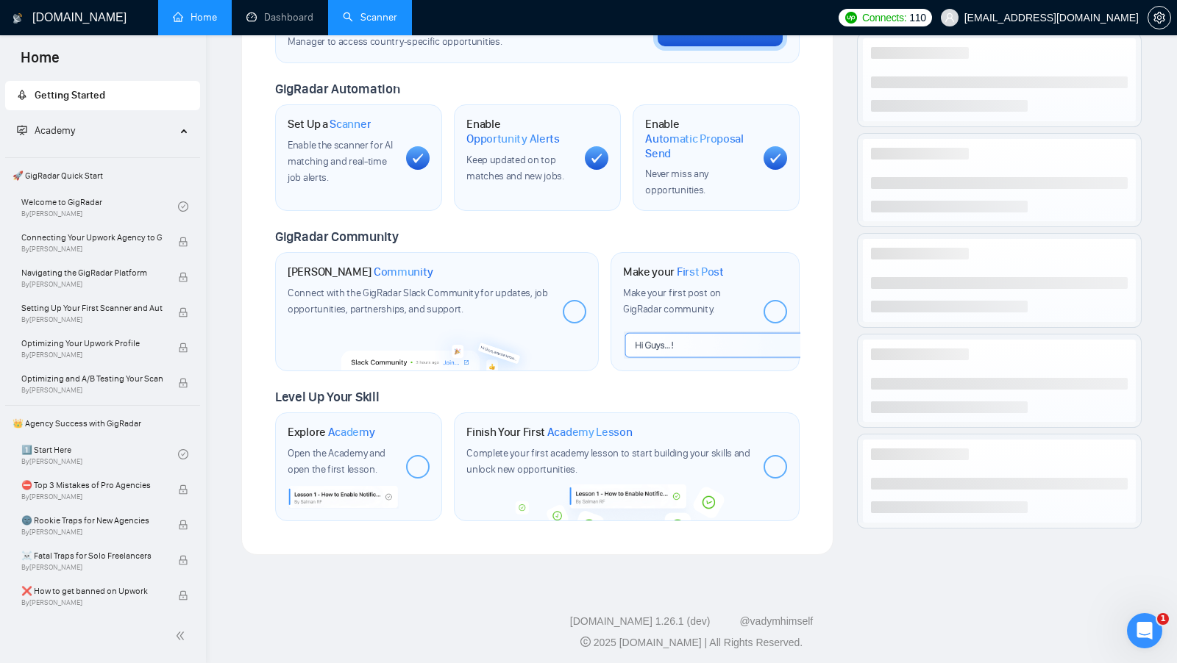
scroll to position [490, 0]
click at [366, 18] on link "Scanner" at bounding box center [370, 17] width 54 height 13
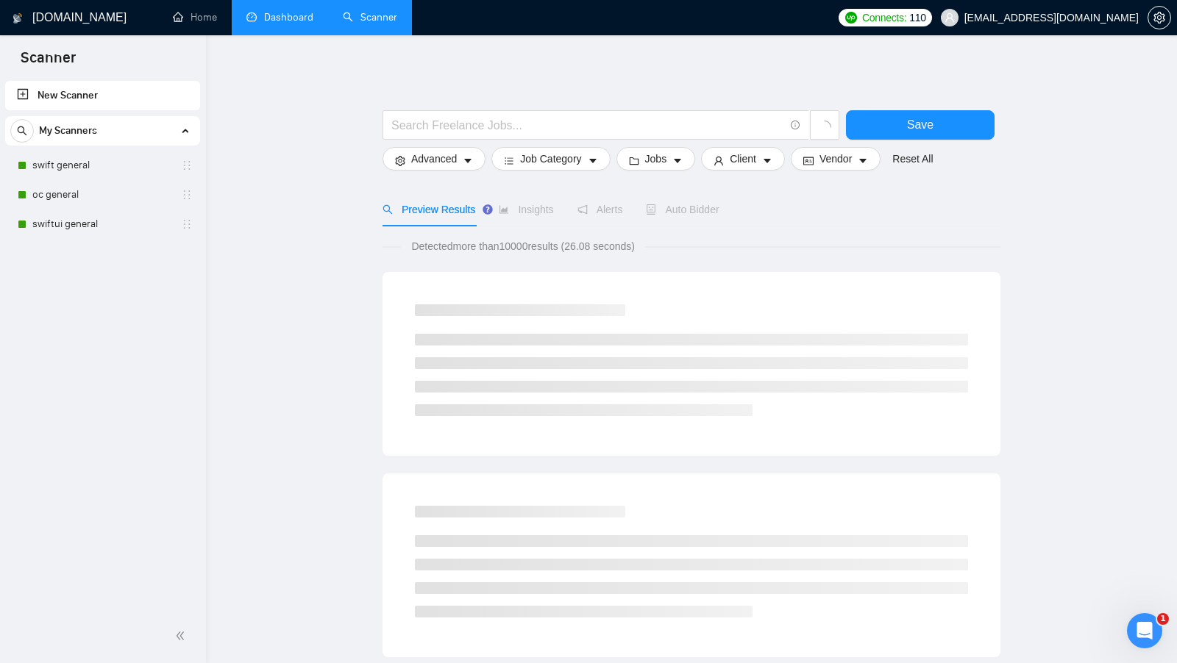
click at [271, 24] on link "Dashboard" at bounding box center [279, 17] width 67 height 13
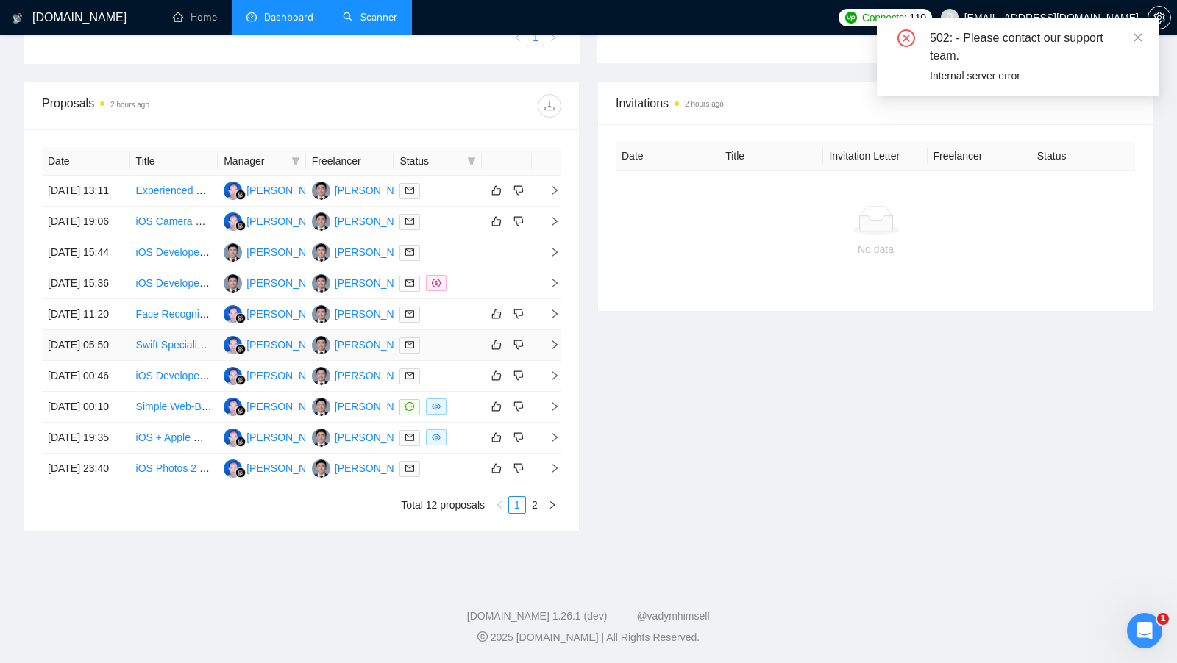
scroll to position [480, 0]
click at [473, 416] on div at bounding box center [437, 407] width 77 height 17
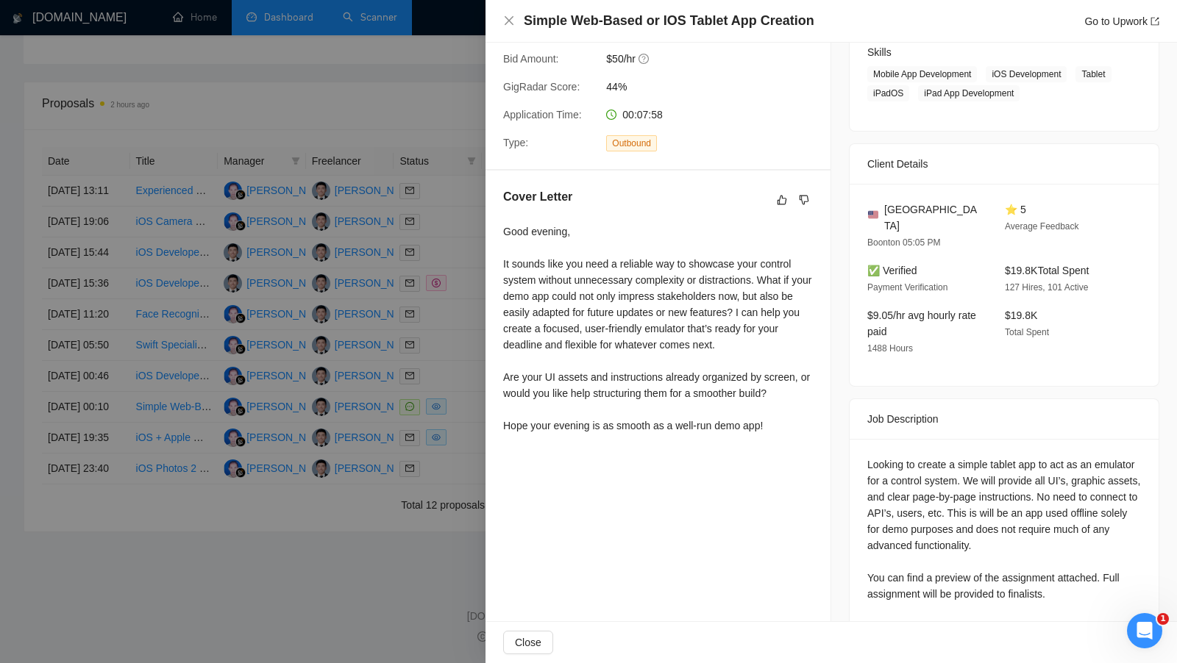
scroll to position [243, 0]
click at [462, 419] on div at bounding box center [588, 331] width 1177 height 663
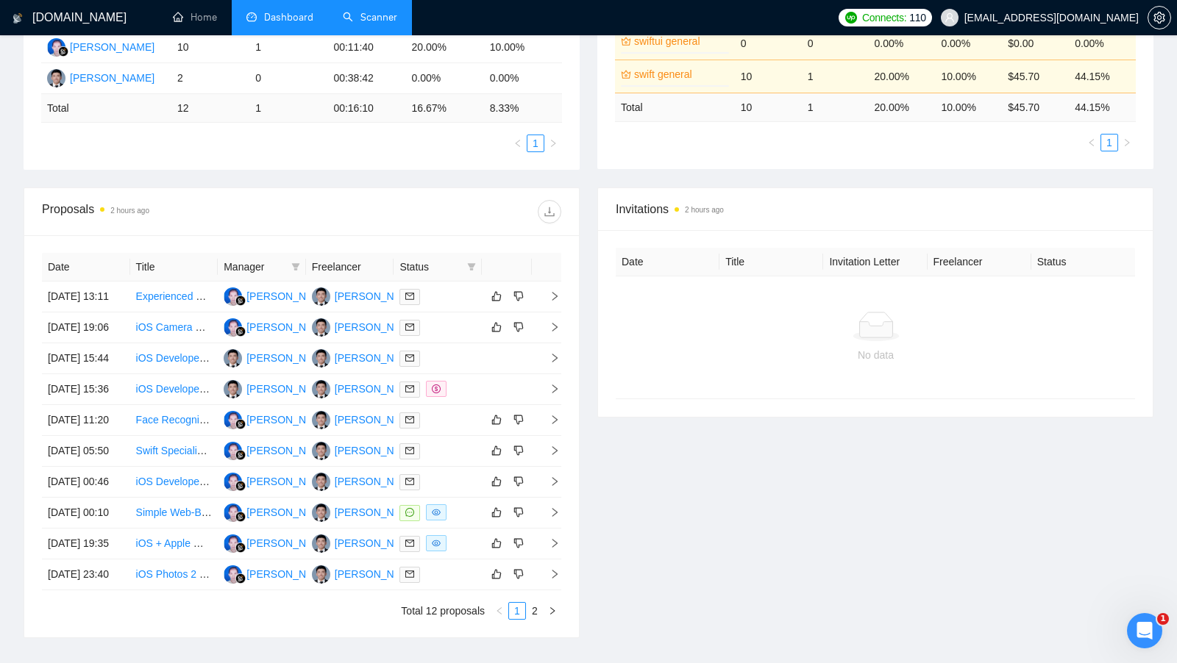
scroll to position [0, 0]
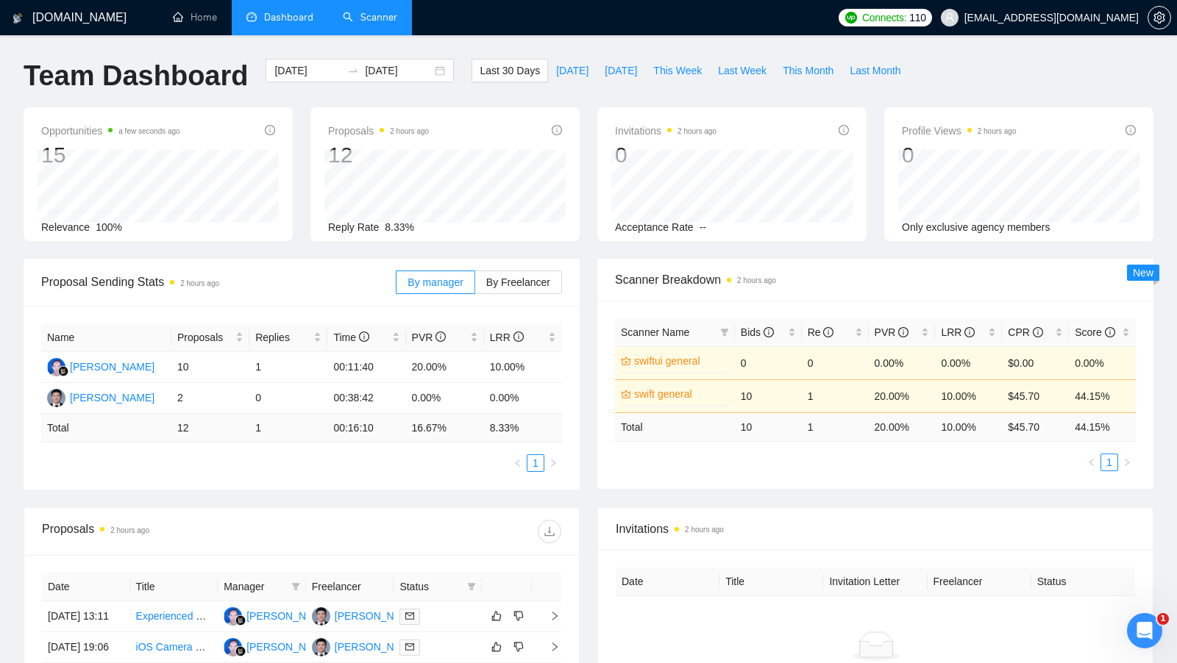
click at [598, 396] on div "Scanner Name Bids Re PVR LRR CPR Score swiftui general 0% 0 0 0.00% 0.00% $0.00…" at bounding box center [875, 395] width 556 height 188
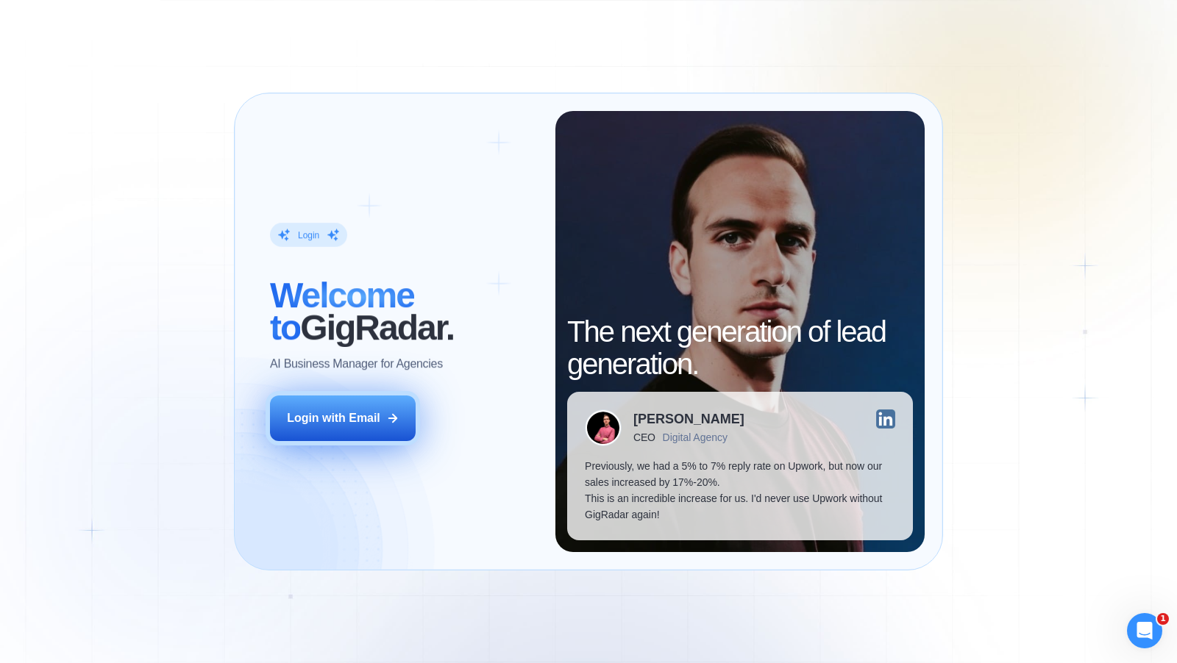
click at [357, 408] on button "Login with Email" at bounding box center [343, 419] width 146 height 46
click at [342, 406] on button "Login with Email" at bounding box center [343, 419] width 146 height 46
